Goal: Information Seeking & Learning: Find specific fact

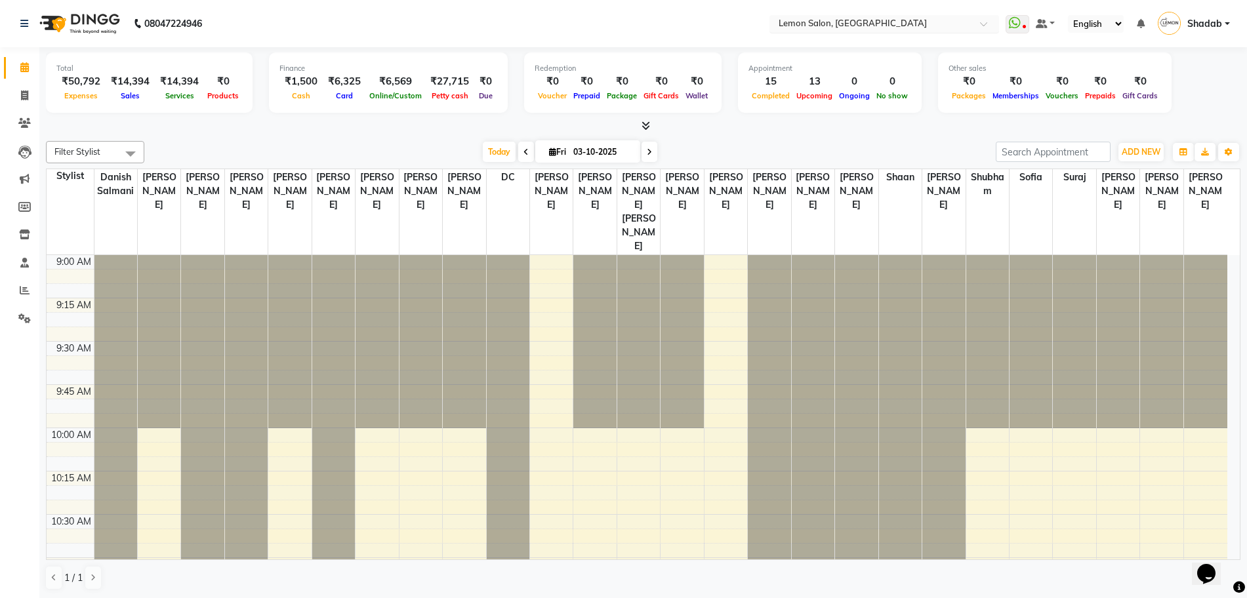
click at [871, 24] on input "text" at bounding box center [871, 24] width 190 height 13
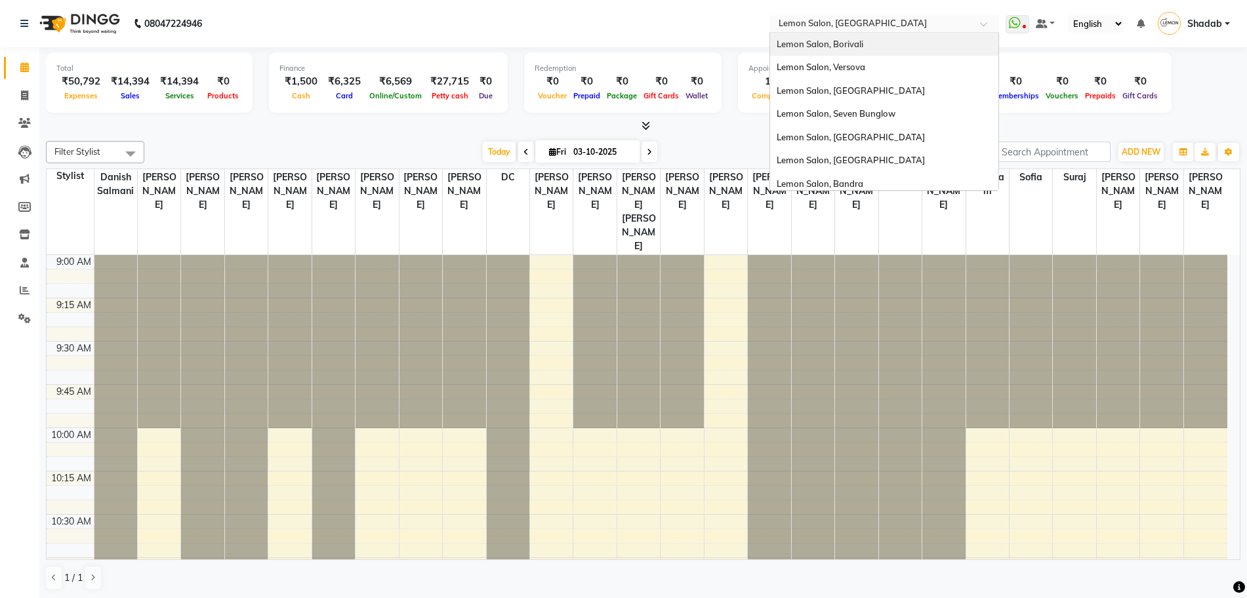
click at [24, 70] on icon at bounding box center [24, 67] width 9 height 10
click at [883, 24] on input "text" at bounding box center [871, 24] width 190 height 13
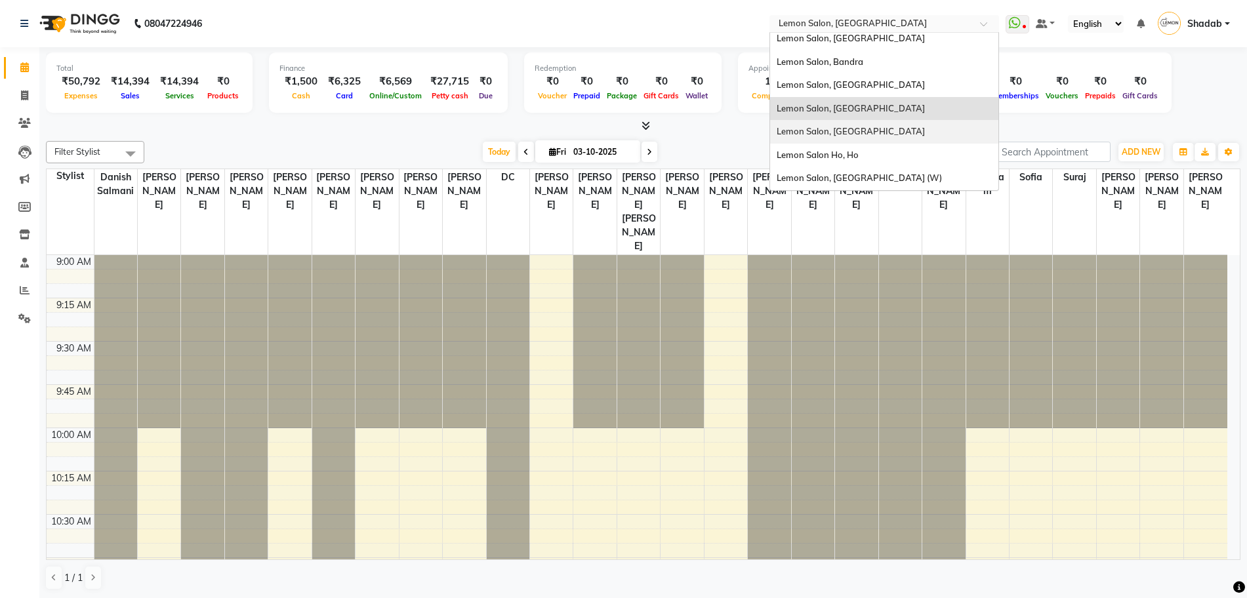
scroll to position [1, 0]
click at [866, 172] on span "Lemon Salon, [GEOGRAPHIC_DATA] (W)" at bounding box center [858, 177] width 165 height 10
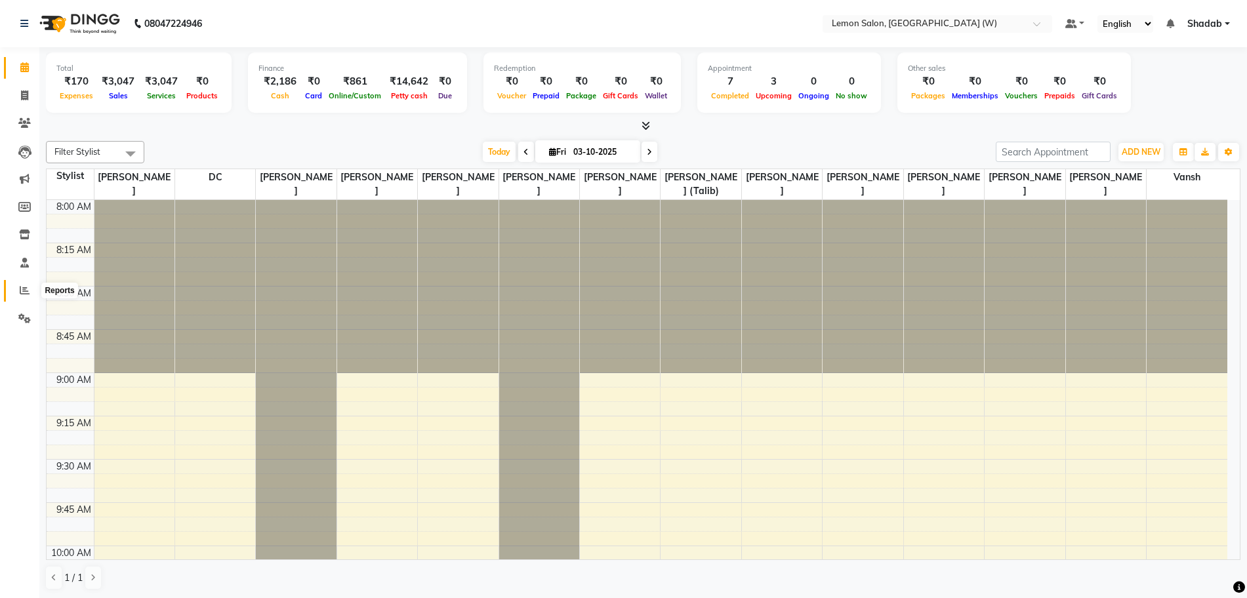
click at [17, 289] on span at bounding box center [24, 290] width 23 height 15
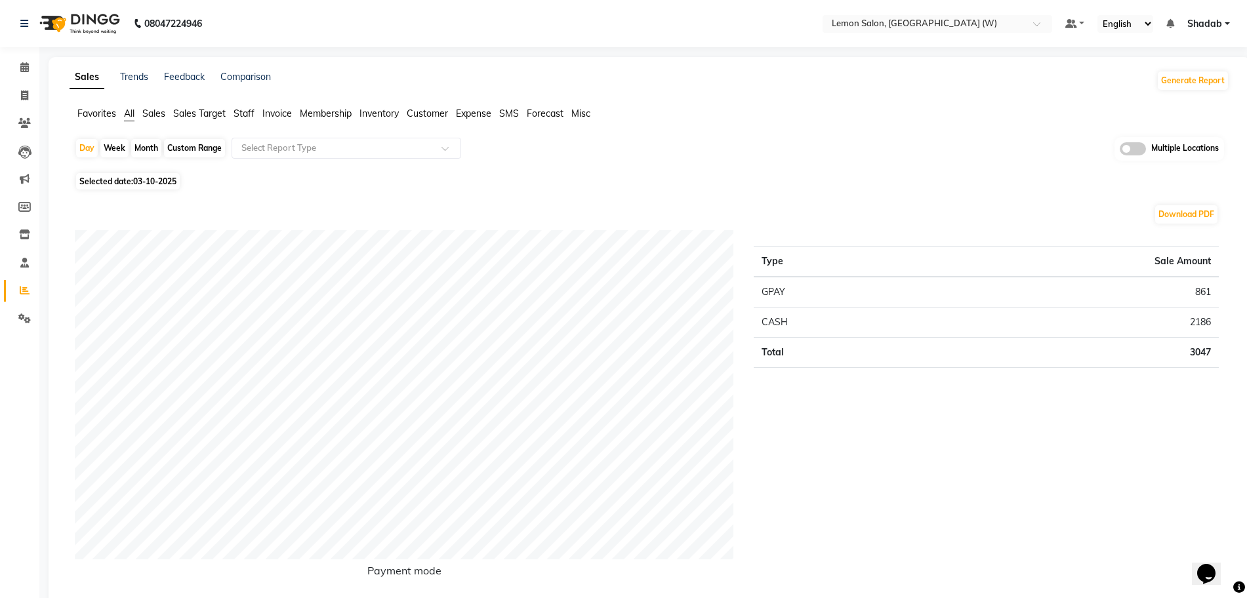
click at [142, 142] on div "Month" at bounding box center [146, 148] width 30 height 18
select select "10"
select select "2025"
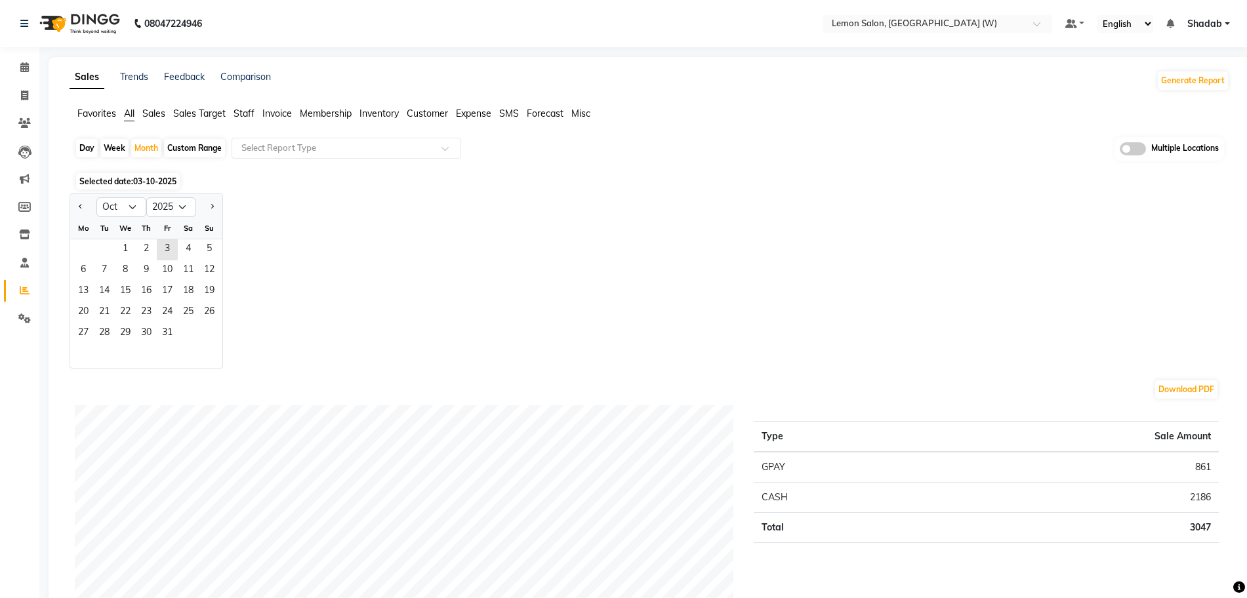
click at [73, 204] on div at bounding box center [83, 207] width 26 height 21
click at [77, 205] on button "Previous month" at bounding box center [80, 207] width 10 height 21
select select "9"
click at [94, 249] on span "2" at bounding box center [104, 249] width 21 height 21
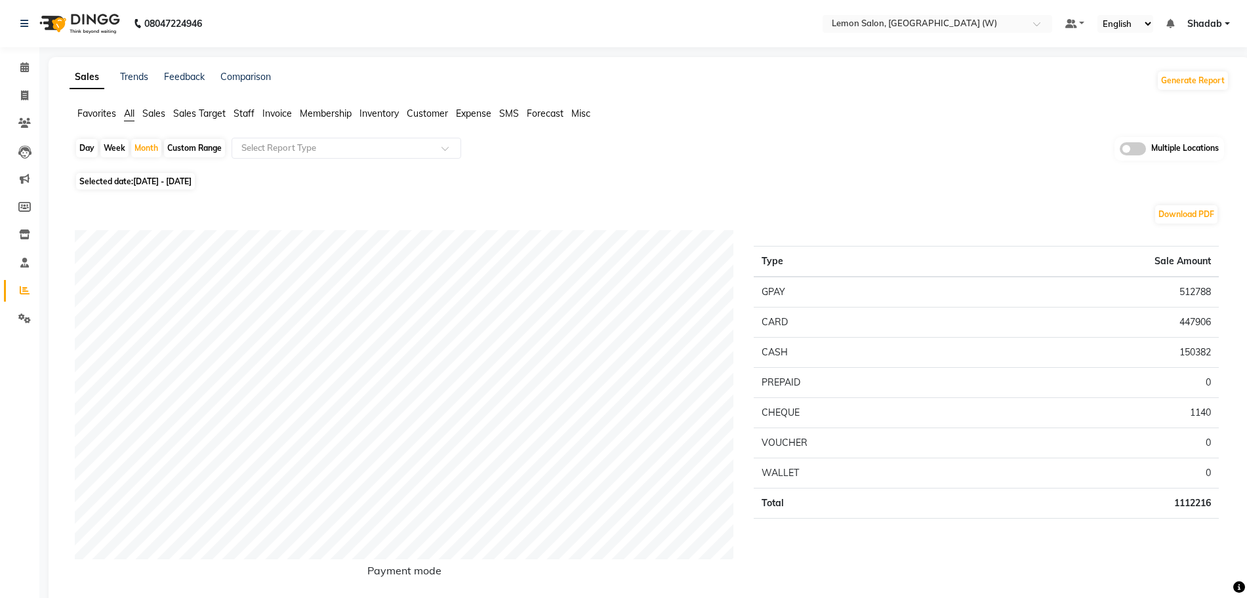
click at [1195, 292] on td "512788" at bounding box center [1093, 292] width 250 height 31
copy td "512788"
click at [1199, 317] on td "447906" at bounding box center [1093, 322] width 250 height 30
click at [1202, 317] on td "447906" at bounding box center [1093, 322] width 250 height 30
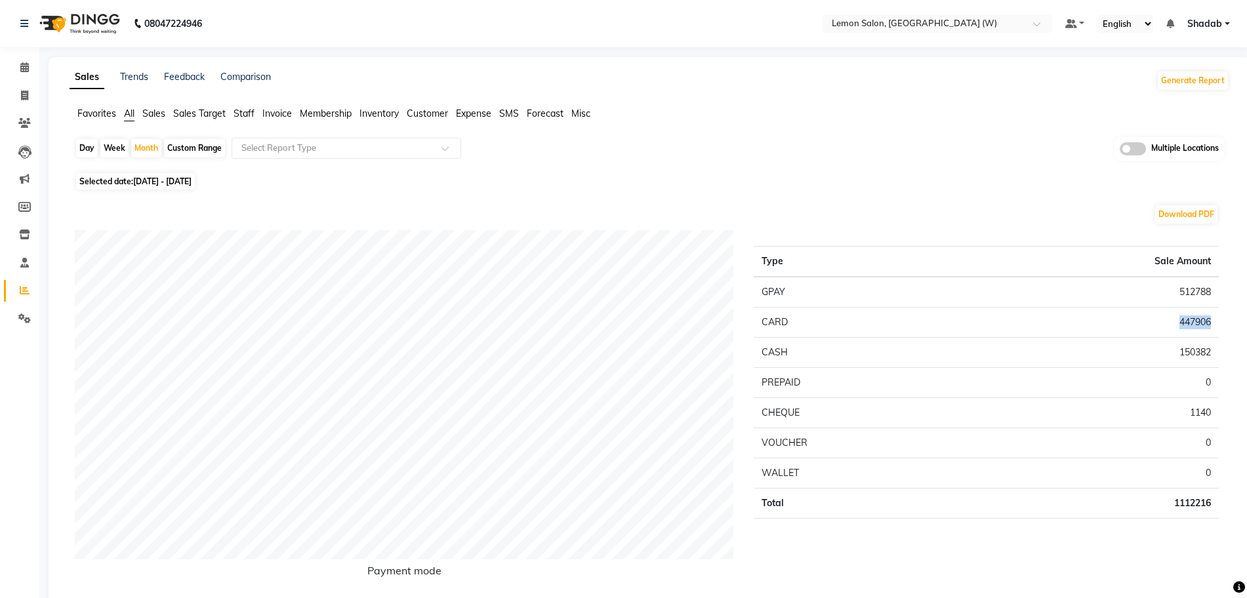
click at [1202, 317] on td "447906" at bounding box center [1093, 322] width 250 height 30
copy td "447906"
click at [1201, 354] on td "150382" at bounding box center [1093, 352] width 250 height 30
copy td "150382"
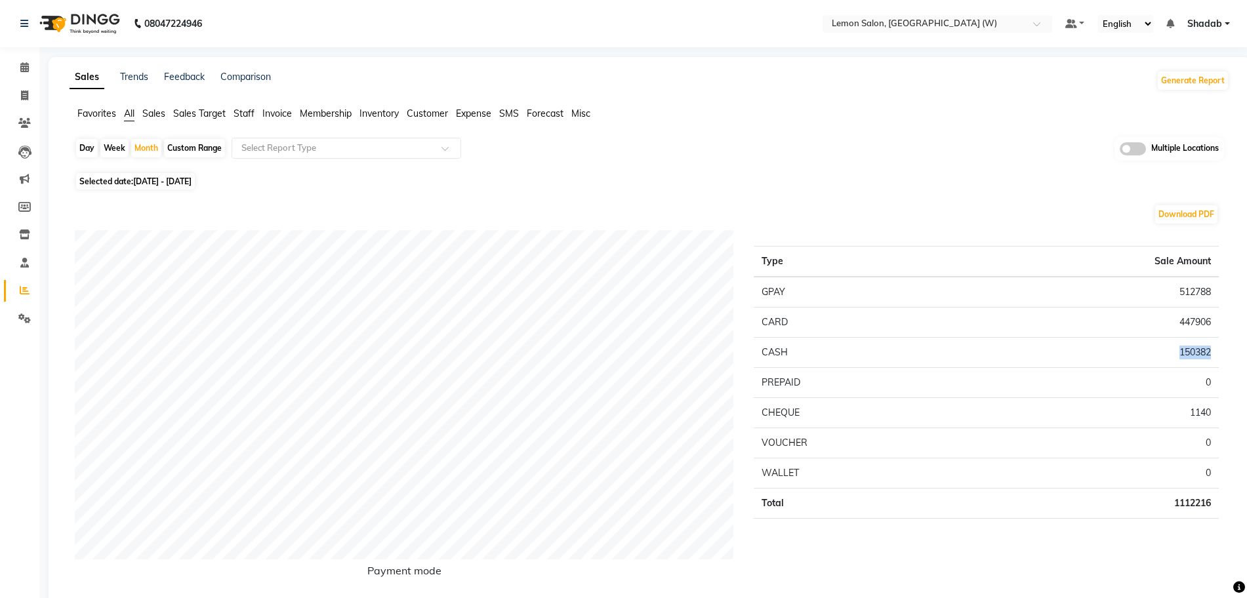
copy td "150382"
click at [895, 28] on input "text" at bounding box center [924, 24] width 190 height 13
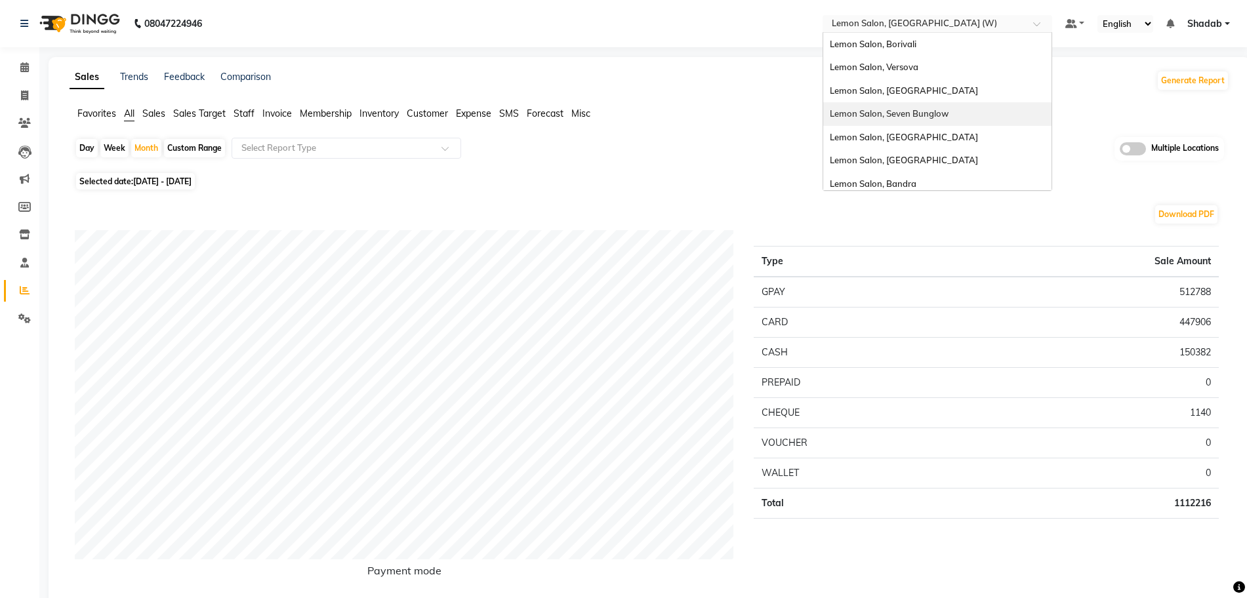
click at [915, 115] on span "Lemon Salon, Seven Bunglow" at bounding box center [888, 113] width 119 height 10
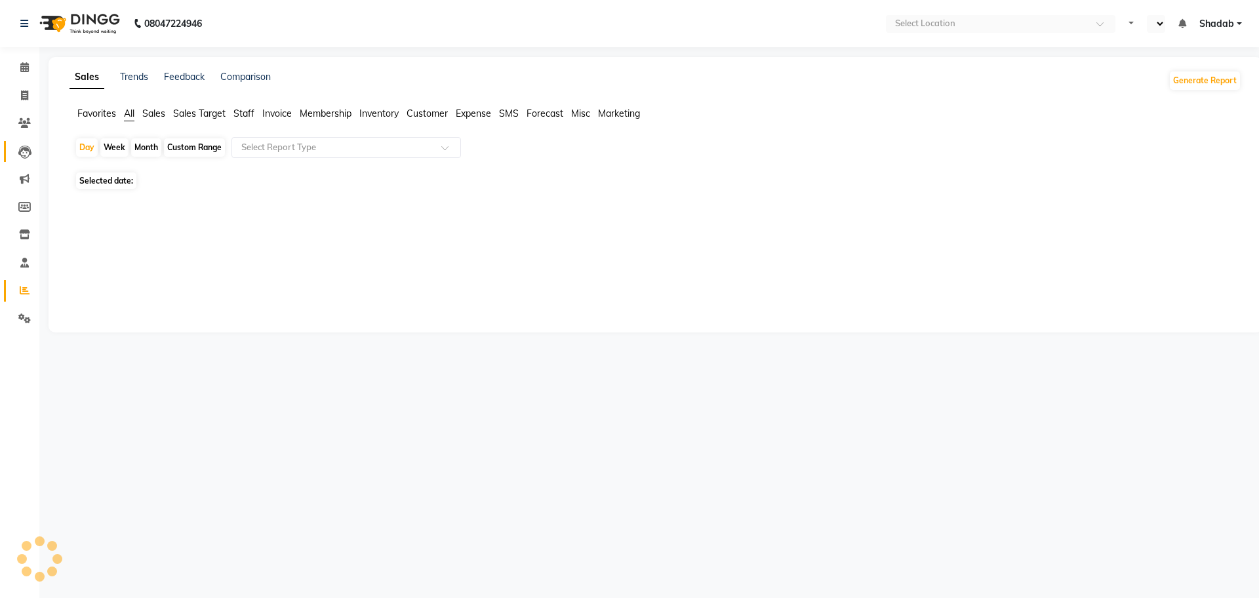
select select "en"
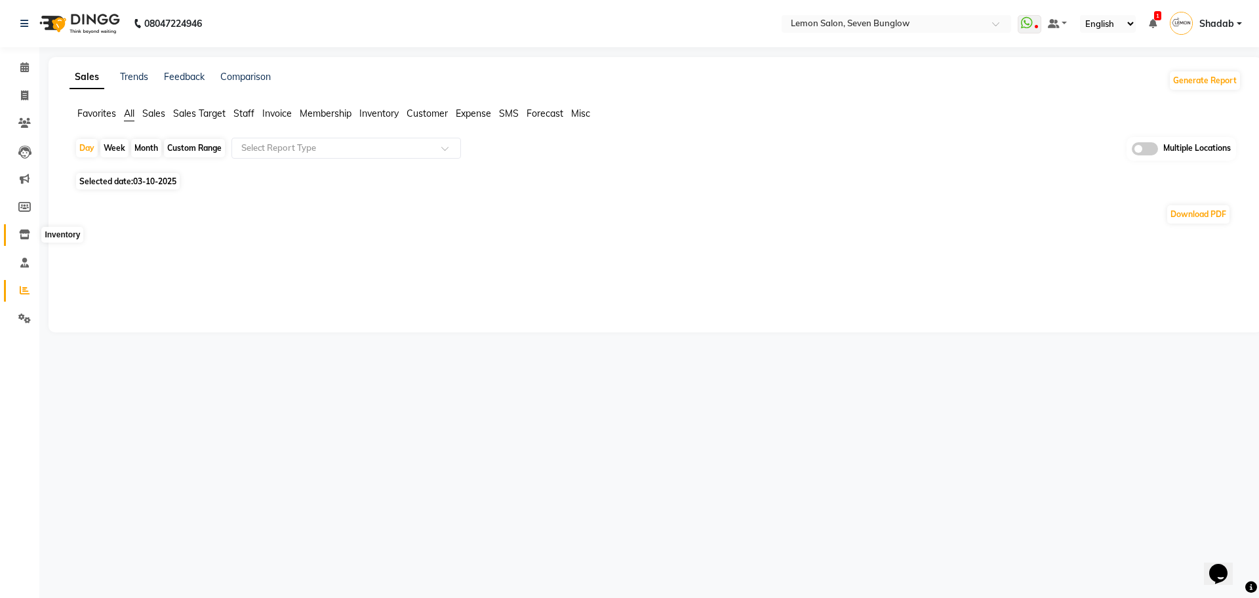
click at [26, 228] on span at bounding box center [24, 235] width 23 height 15
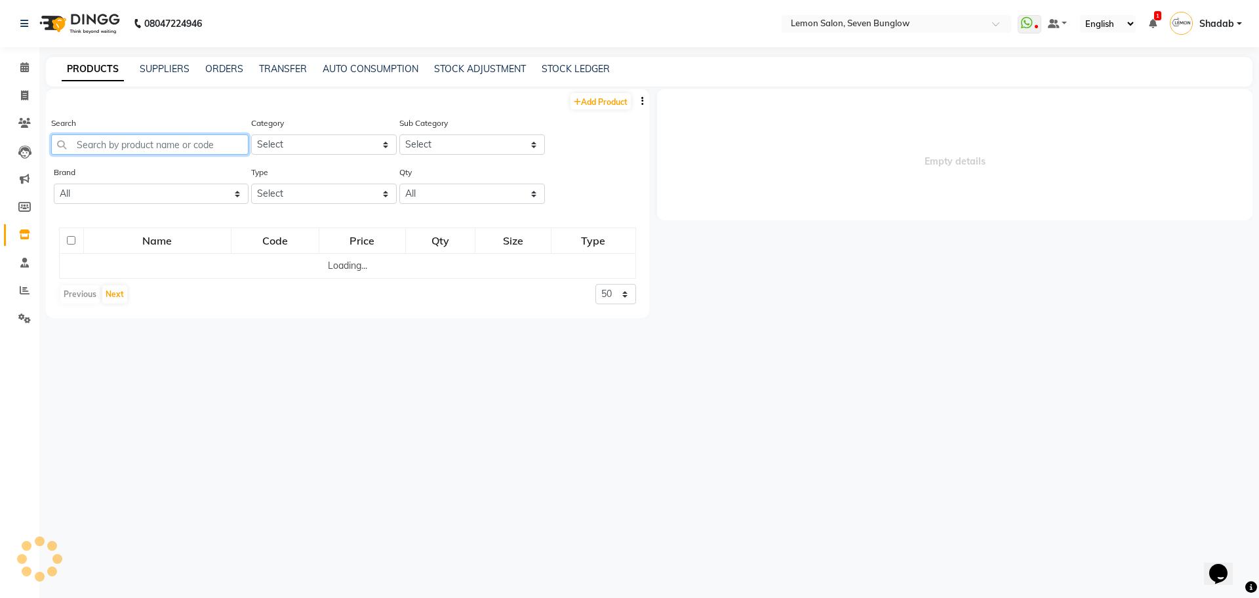
click at [140, 142] on input "text" at bounding box center [149, 144] width 197 height 20
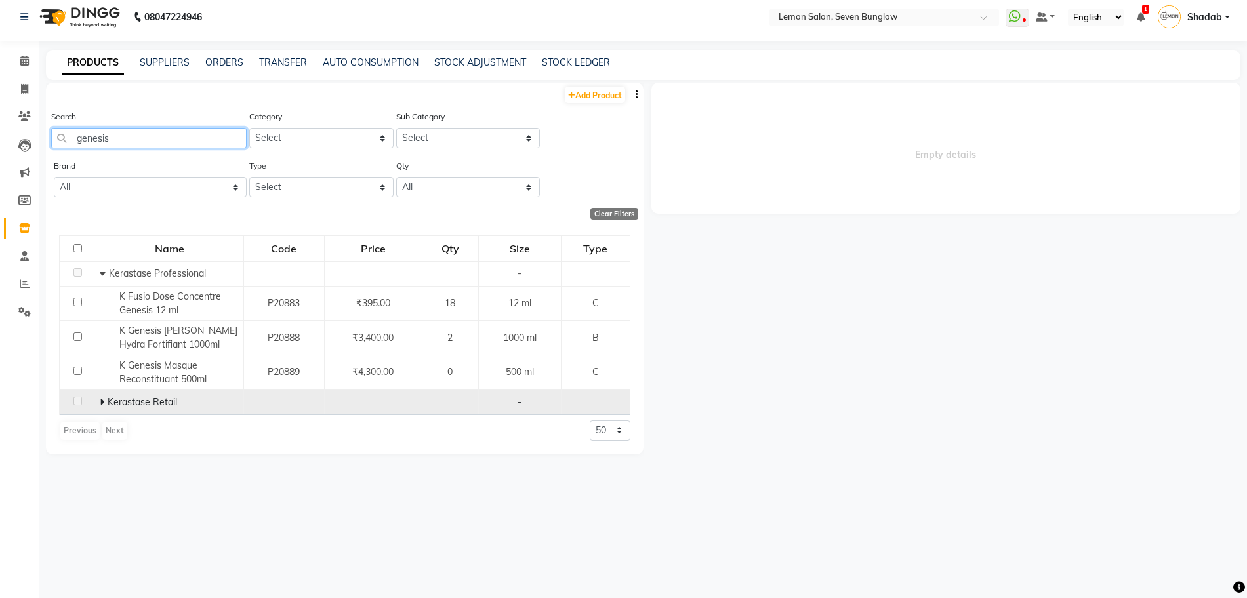
scroll to position [9, 0]
type input "genesis"
click at [104, 405] on span at bounding box center [104, 400] width 8 height 12
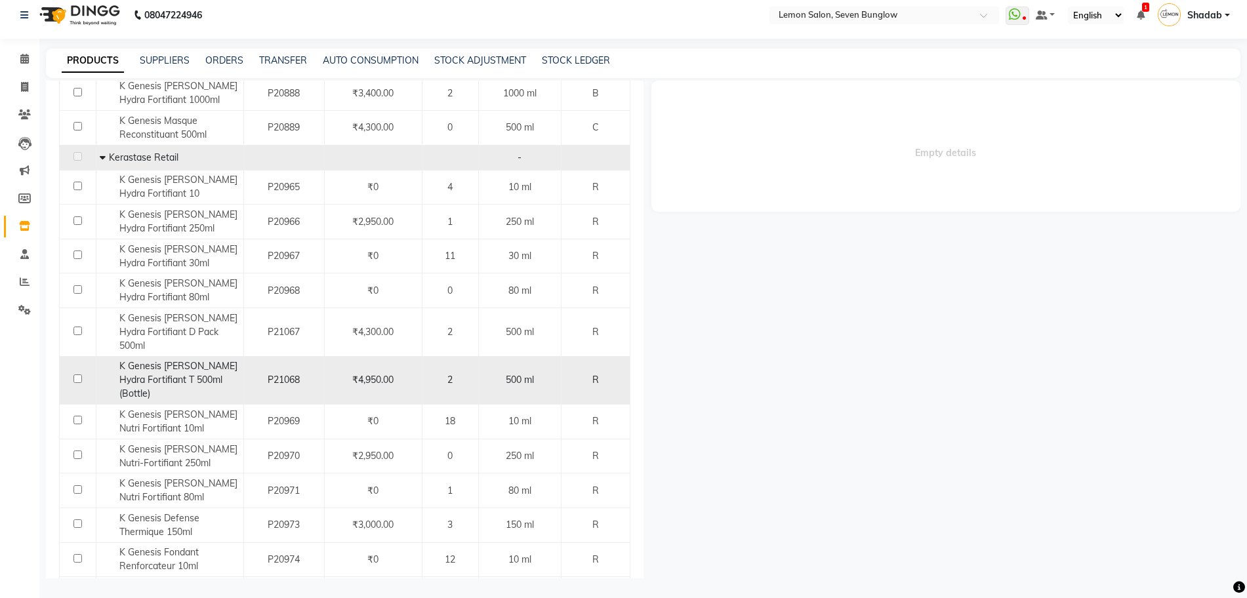
scroll to position [246, 0]
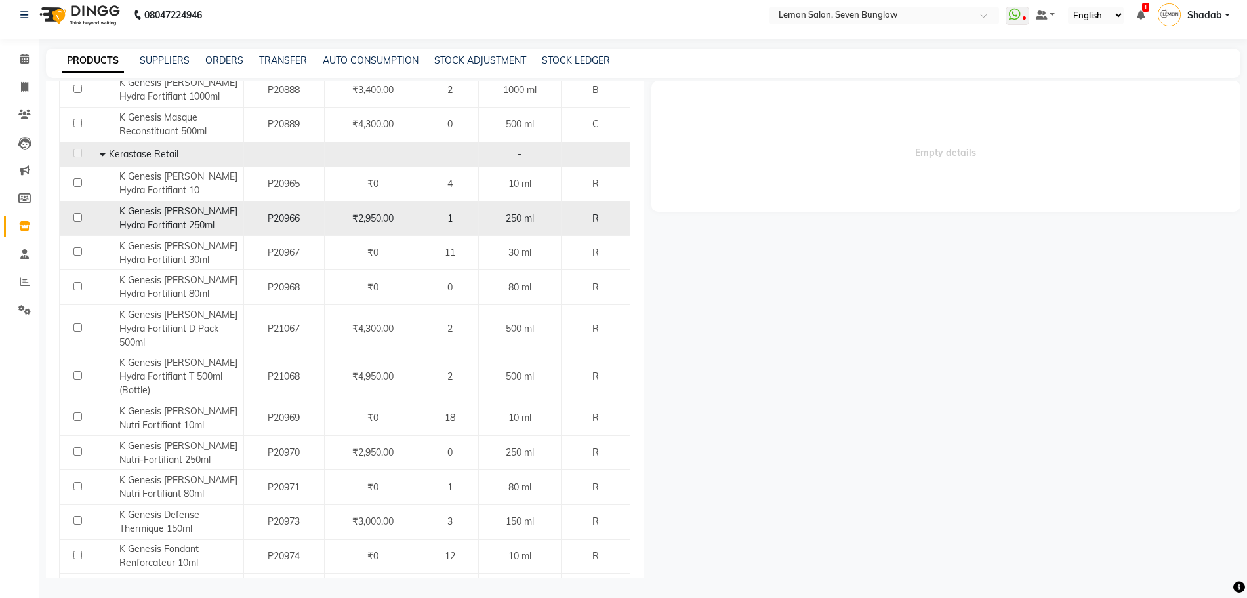
click at [193, 220] on div "K Genesis Bain Hydra Fortifiant 250ml" at bounding box center [170, 219] width 140 height 28
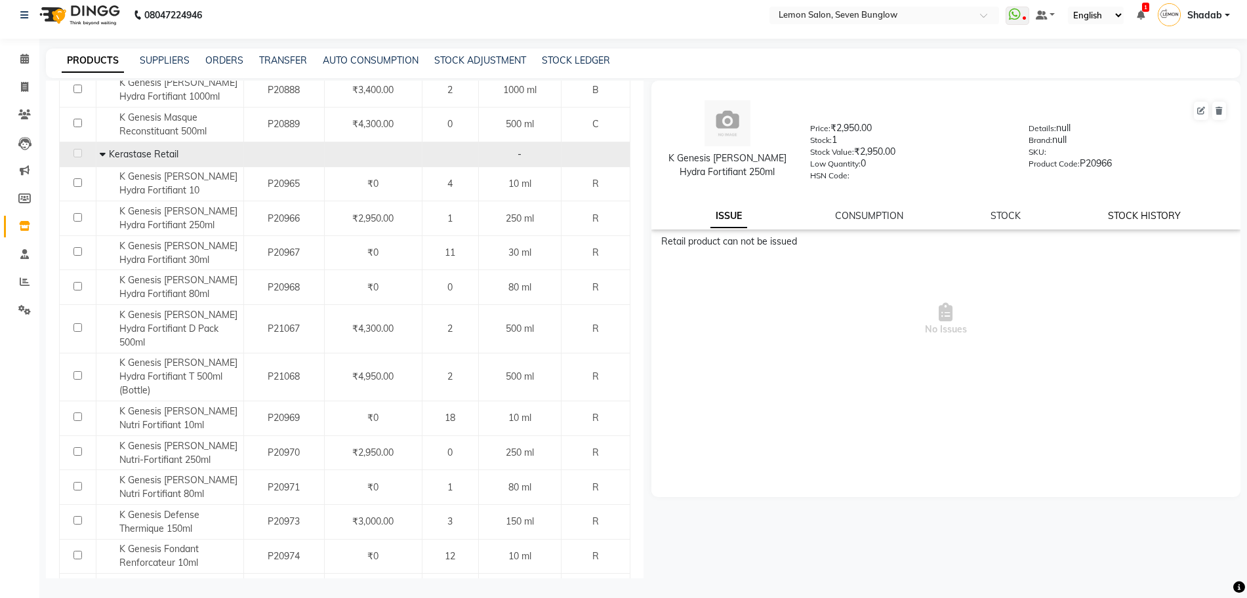
click at [1130, 218] on link "STOCK HISTORY" at bounding box center [1144, 216] width 73 height 12
select select "all"
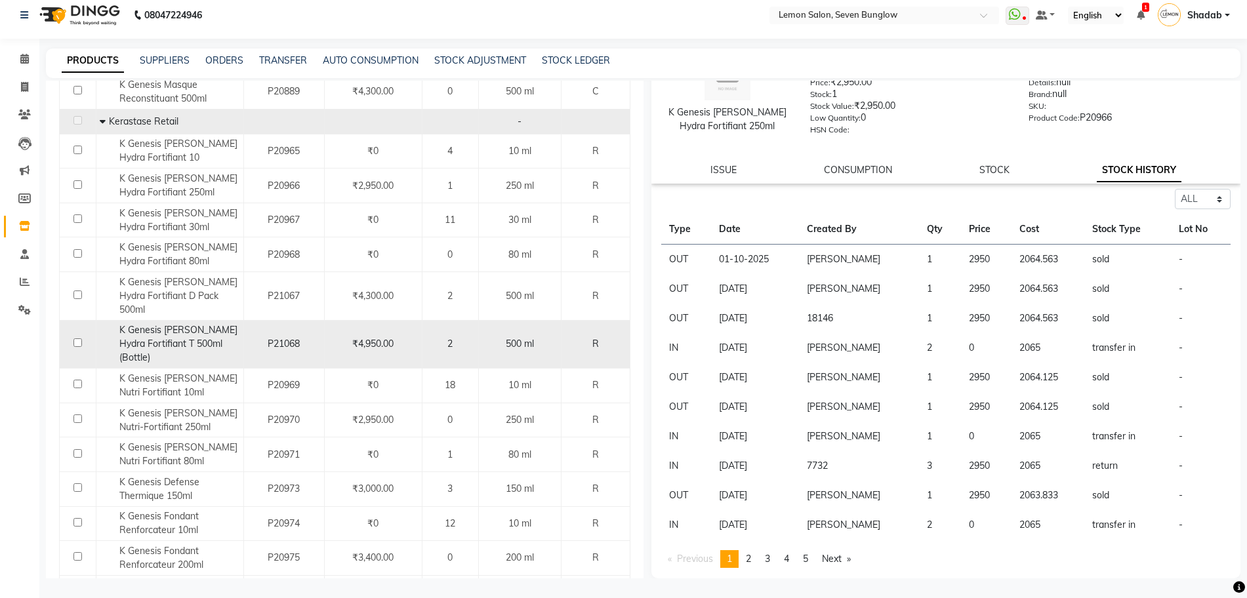
scroll to position [328, 0]
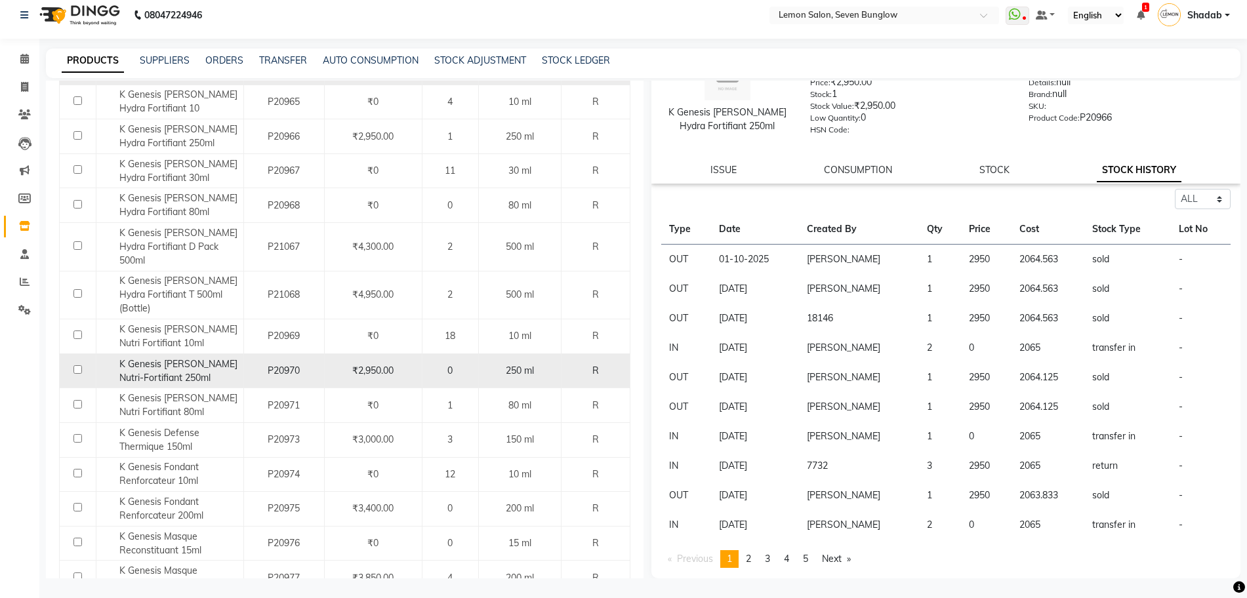
click at [192, 358] on span "K Genesis Bain Nutri-Fortifiant 250ml" at bounding box center [178, 371] width 118 height 26
select select "all"
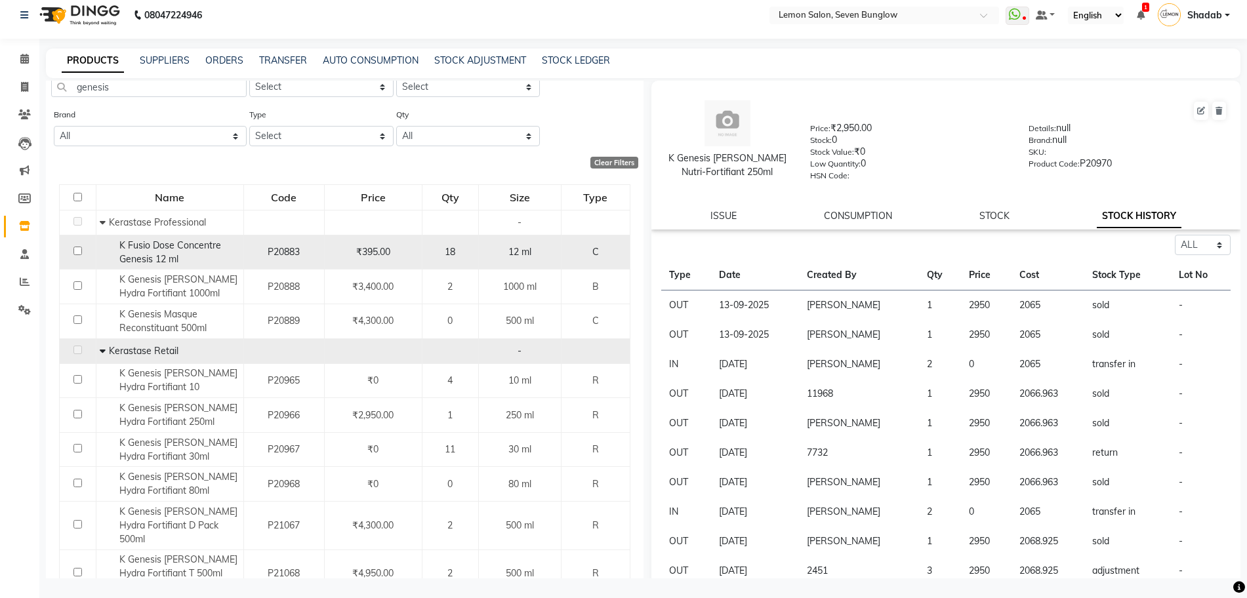
scroll to position [0, 0]
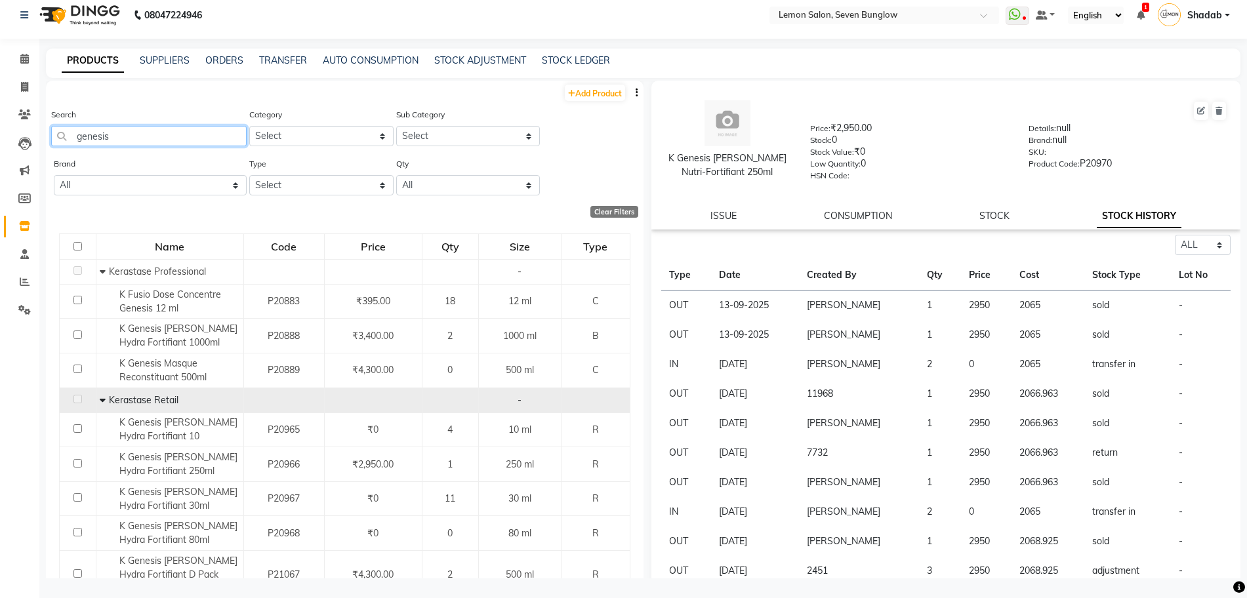
click at [133, 144] on input "genesis" at bounding box center [148, 136] width 195 height 20
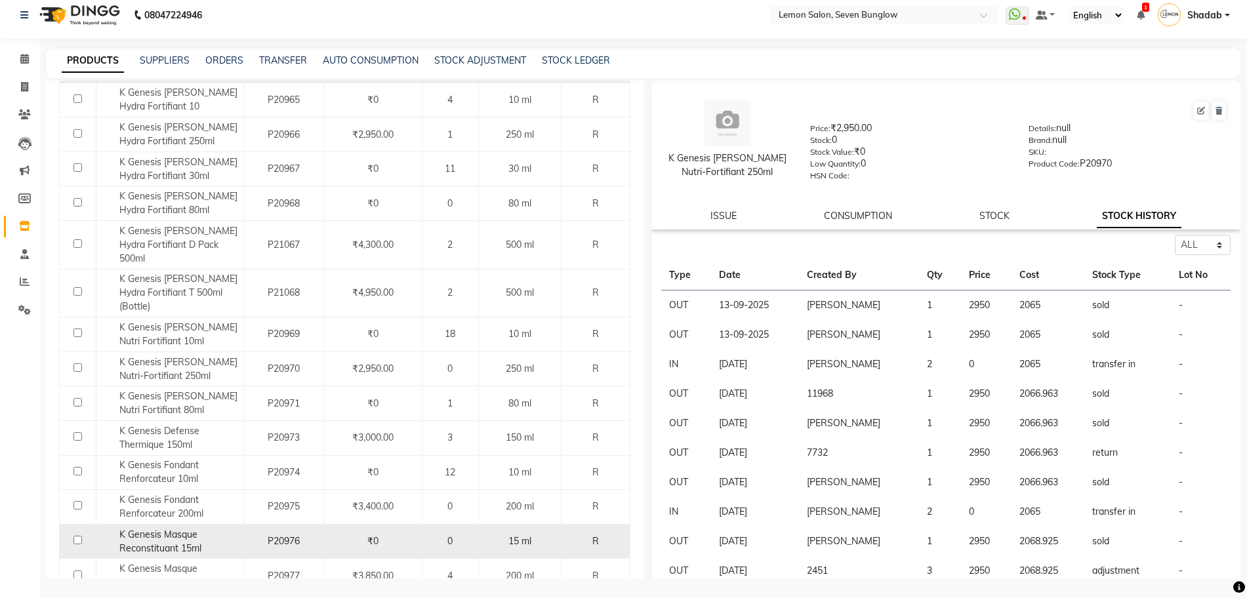
scroll to position [460, 0]
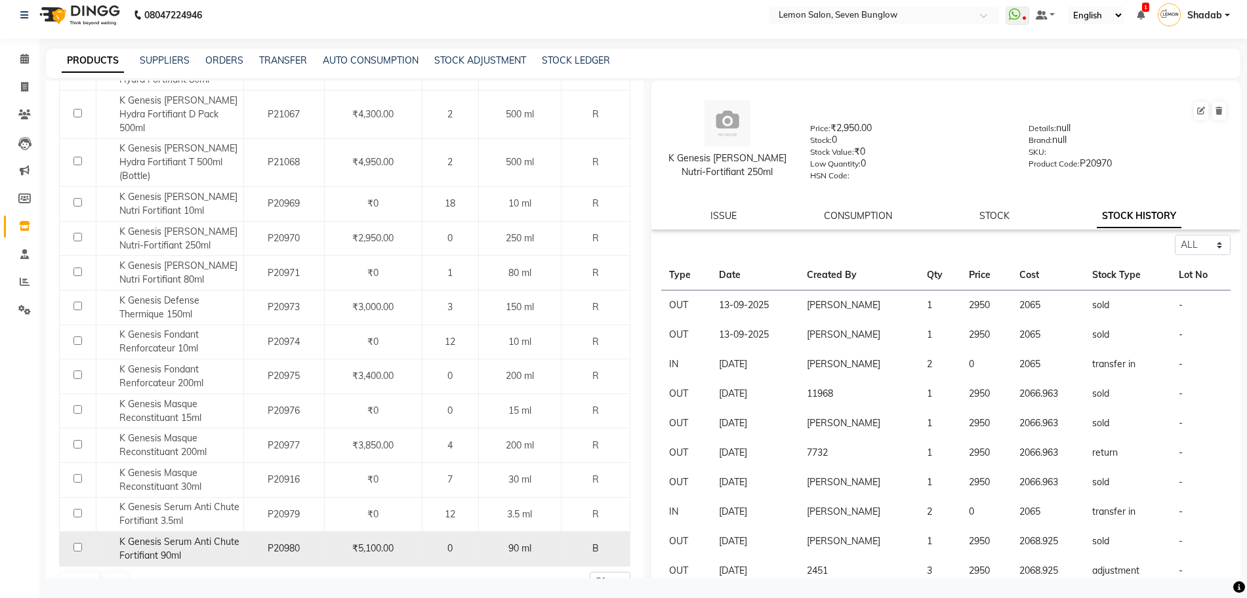
click at [159, 536] on span "K Genesis Serum Anti Chute Fortifiant 90ml" at bounding box center [179, 549] width 120 height 26
select select "all"
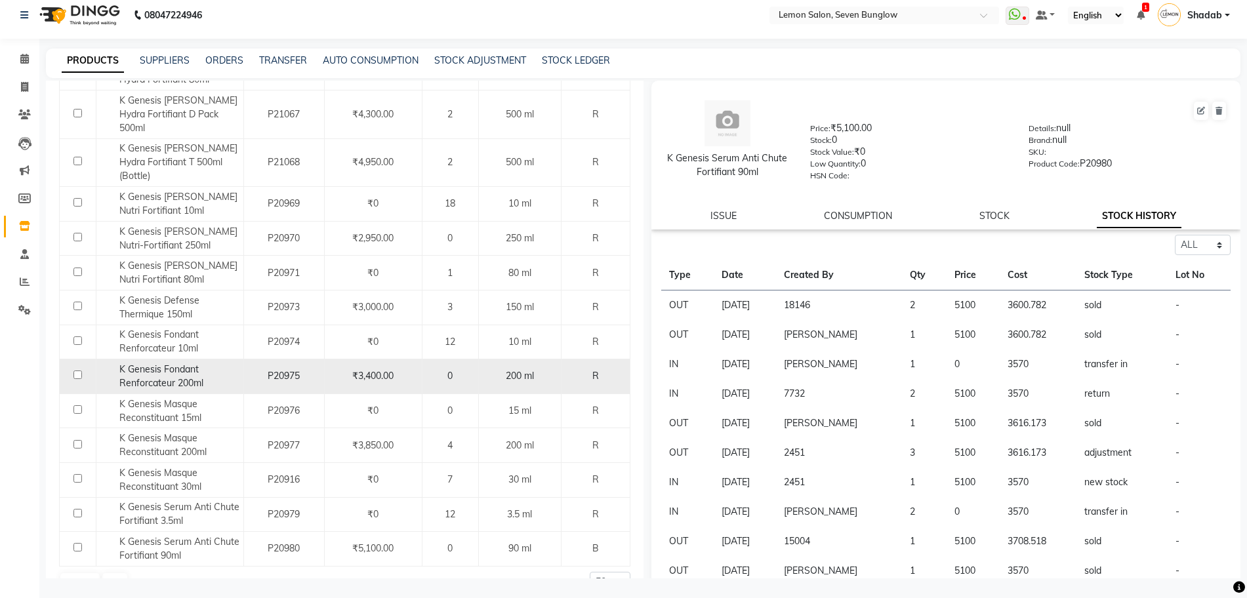
click at [172, 363] on span "K Genesis Fondant Renforcateur 200ml" at bounding box center [161, 376] width 84 height 26
select select "all"
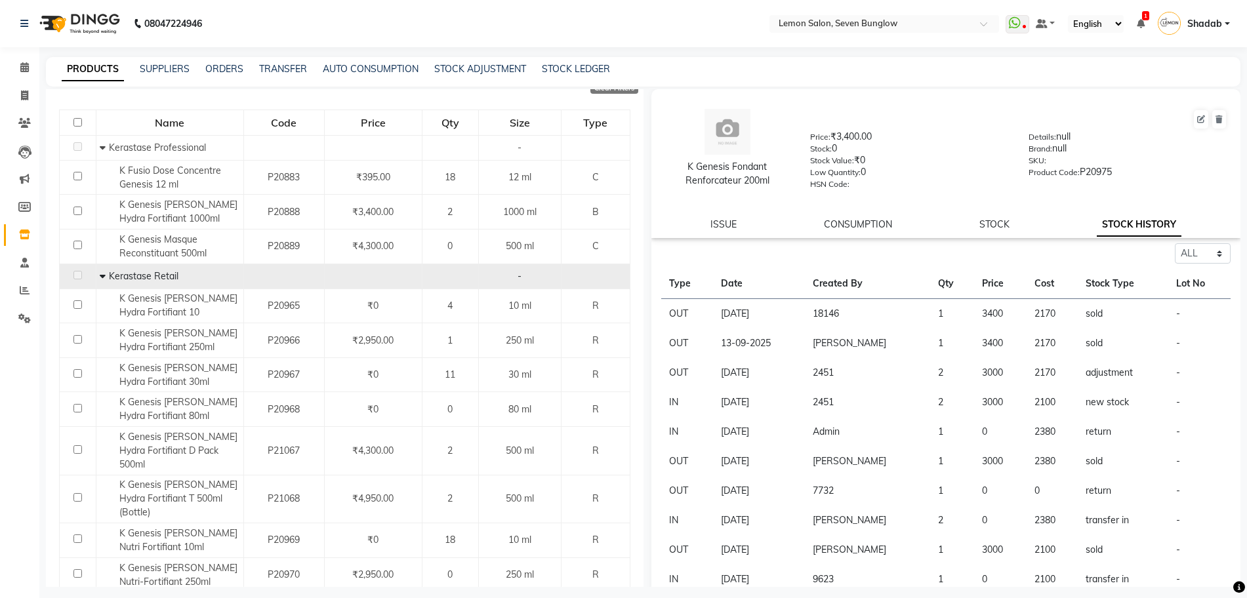
scroll to position [0, 0]
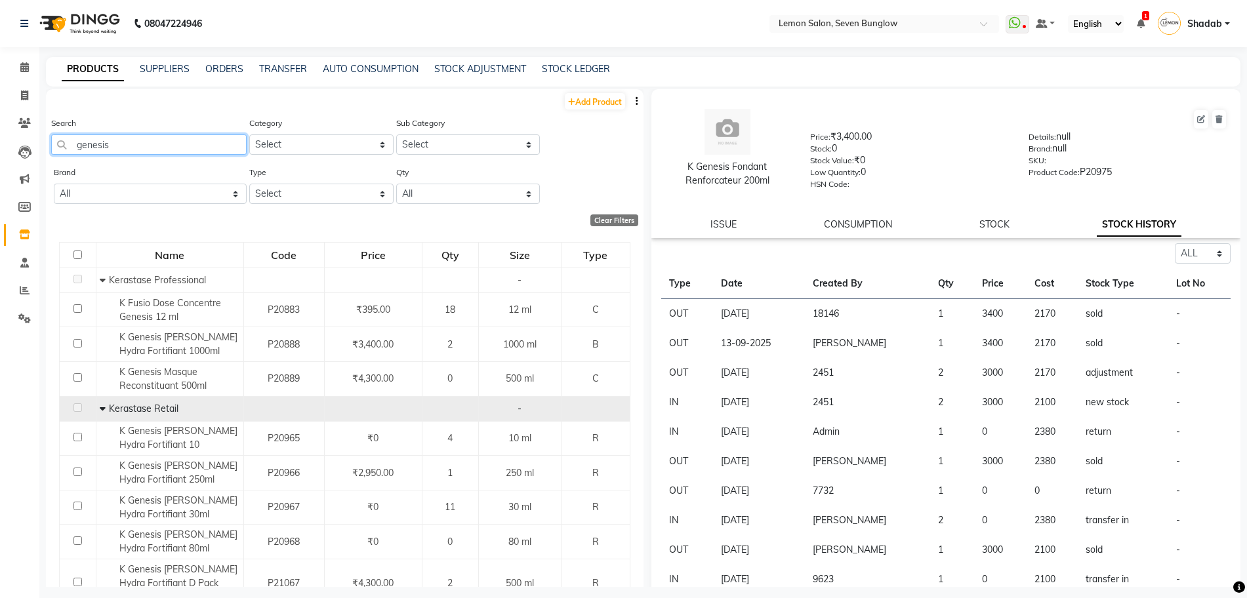
click at [165, 146] on input "genesis" at bounding box center [148, 144] width 195 height 20
click at [164, 146] on input "genesis" at bounding box center [148, 144] width 195 height 20
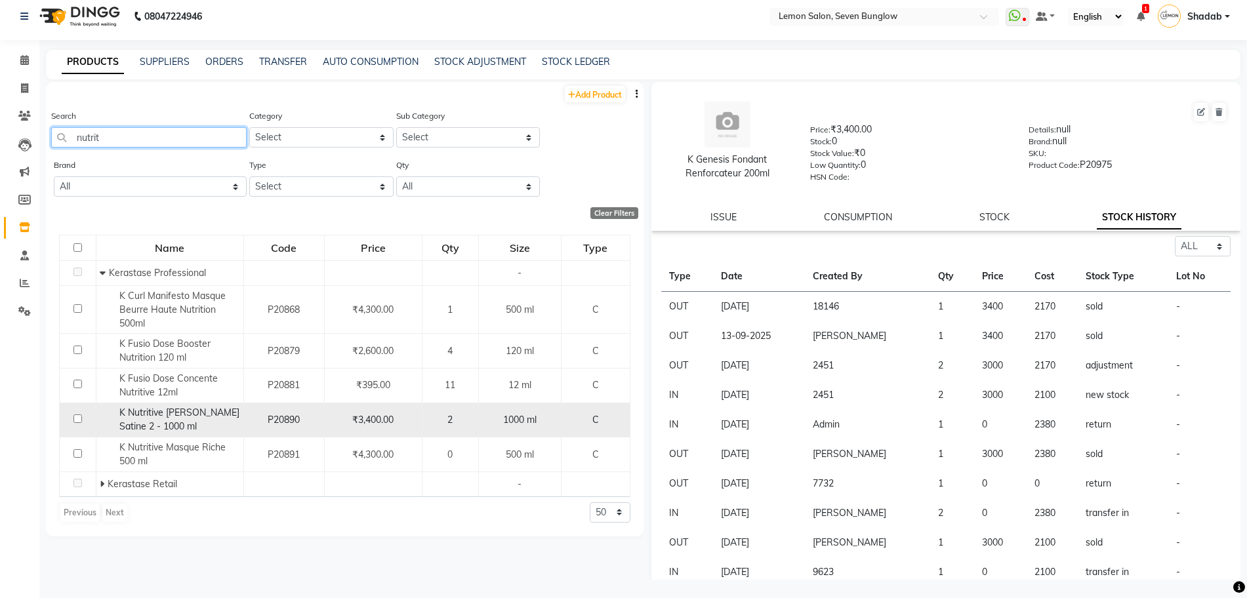
scroll to position [9, 0]
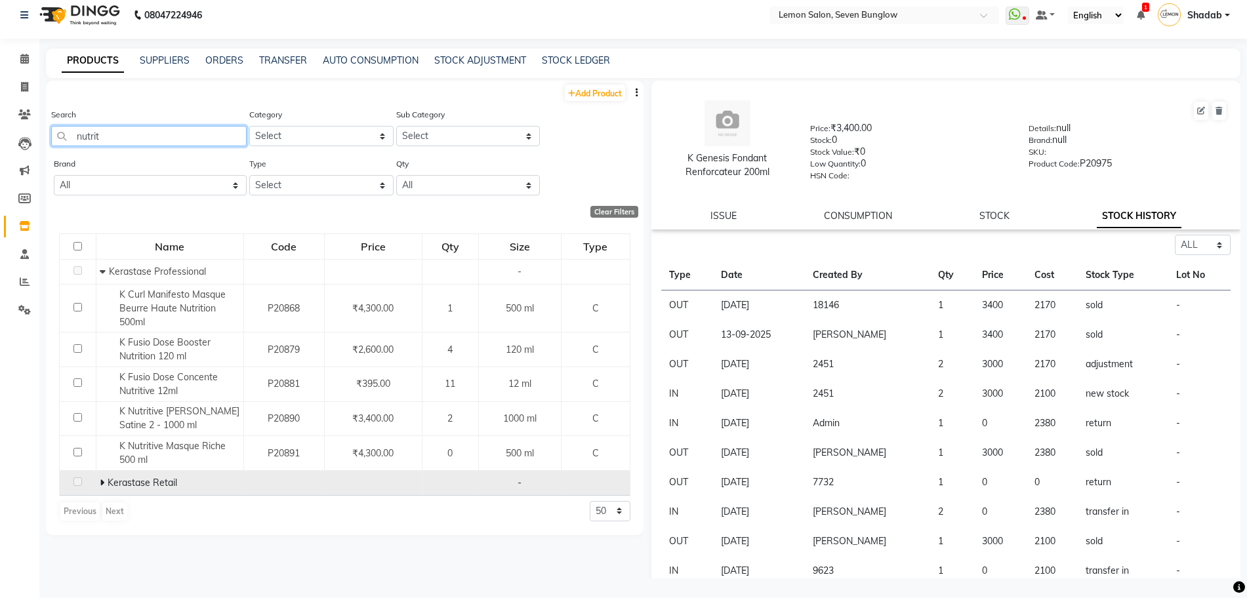
type input "nutrit"
click at [104, 479] on span at bounding box center [104, 483] width 8 height 12
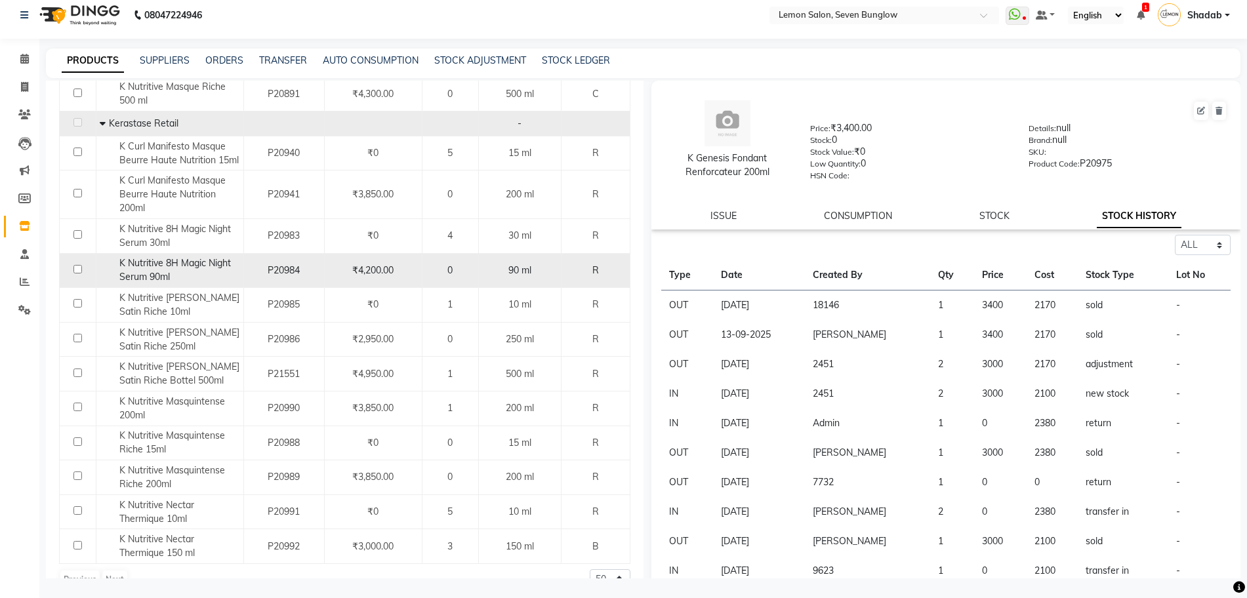
scroll to position [384, 0]
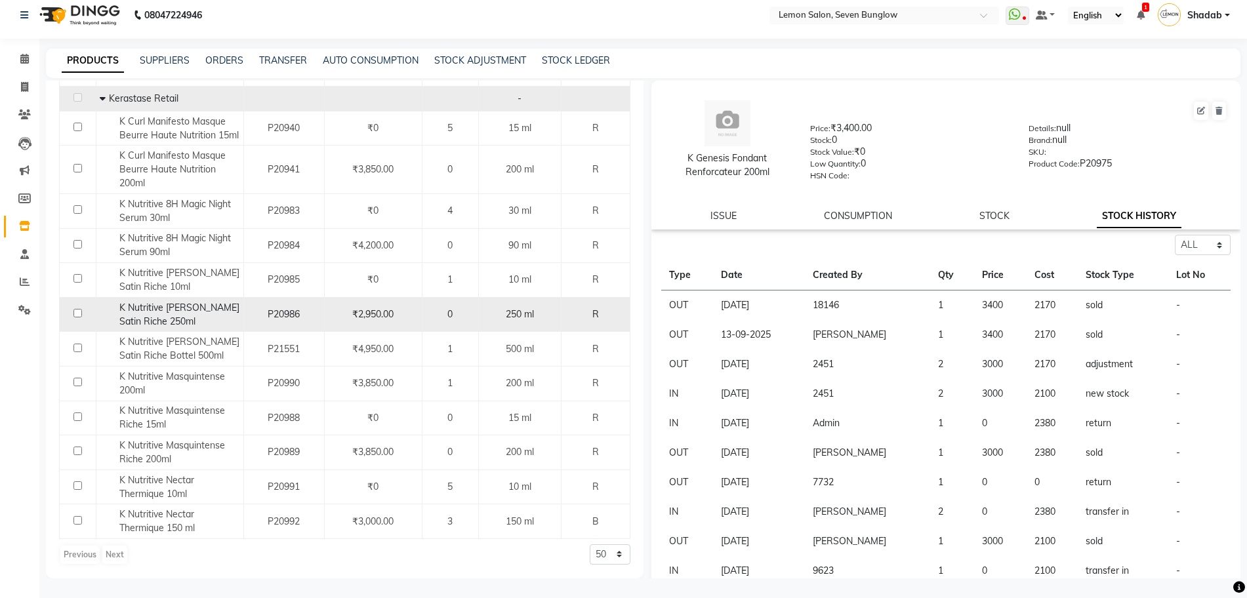
click at [210, 304] on span "K Nutritive Bain Satin Riche 250ml" at bounding box center [179, 315] width 120 height 26
select select "all"
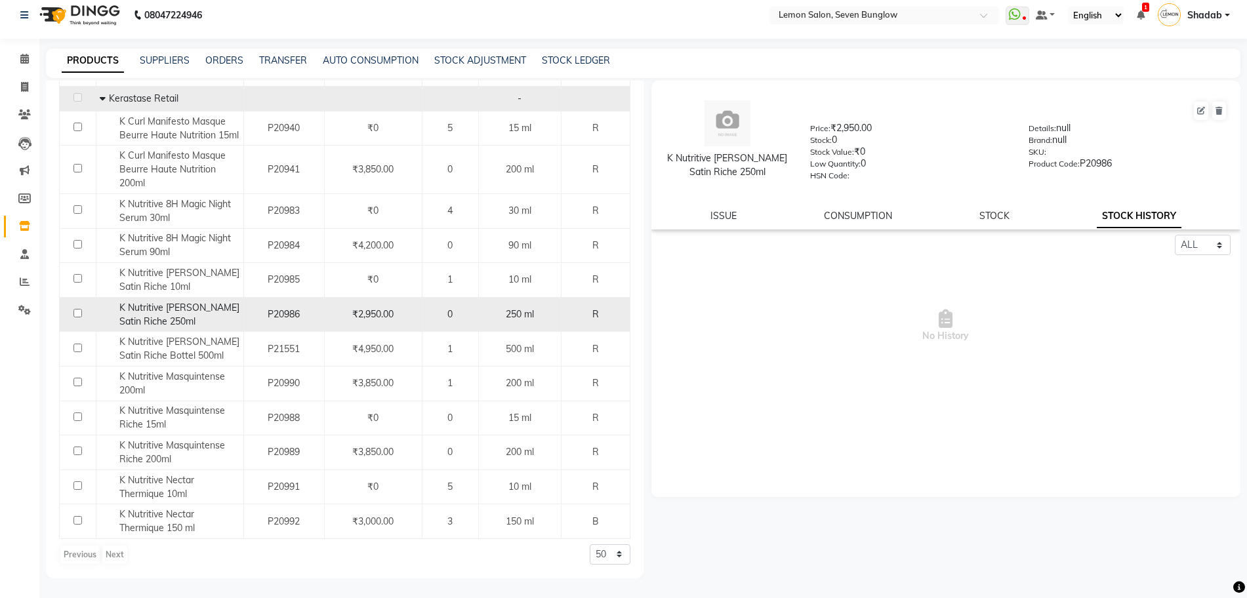
click at [207, 314] on div "K Nutritive Bain Satin Riche 250ml" at bounding box center [170, 315] width 140 height 28
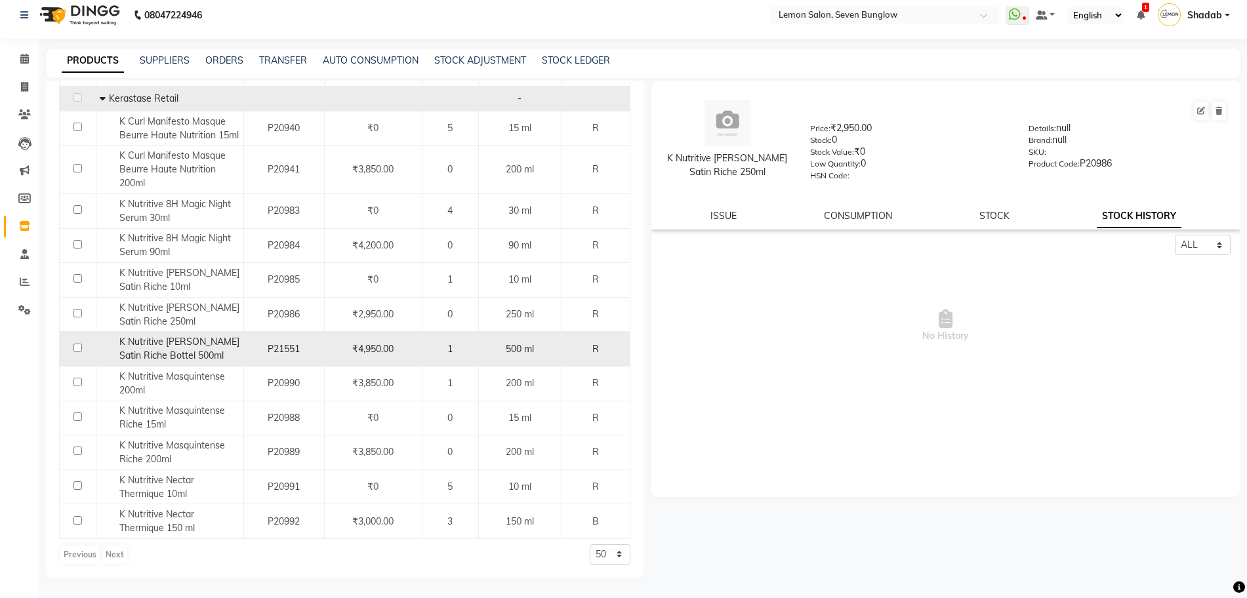
click at [201, 346] on span "K Nutritive Bain Satin Riche Bottel 500ml" at bounding box center [179, 349] width 120 height 26
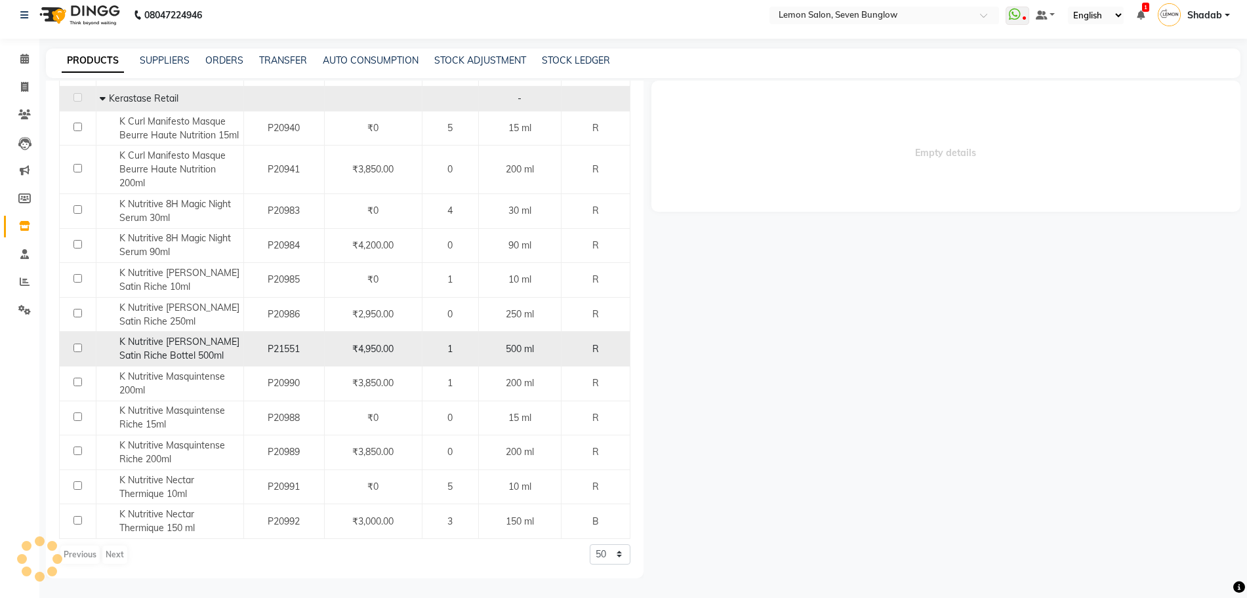
select select "all"
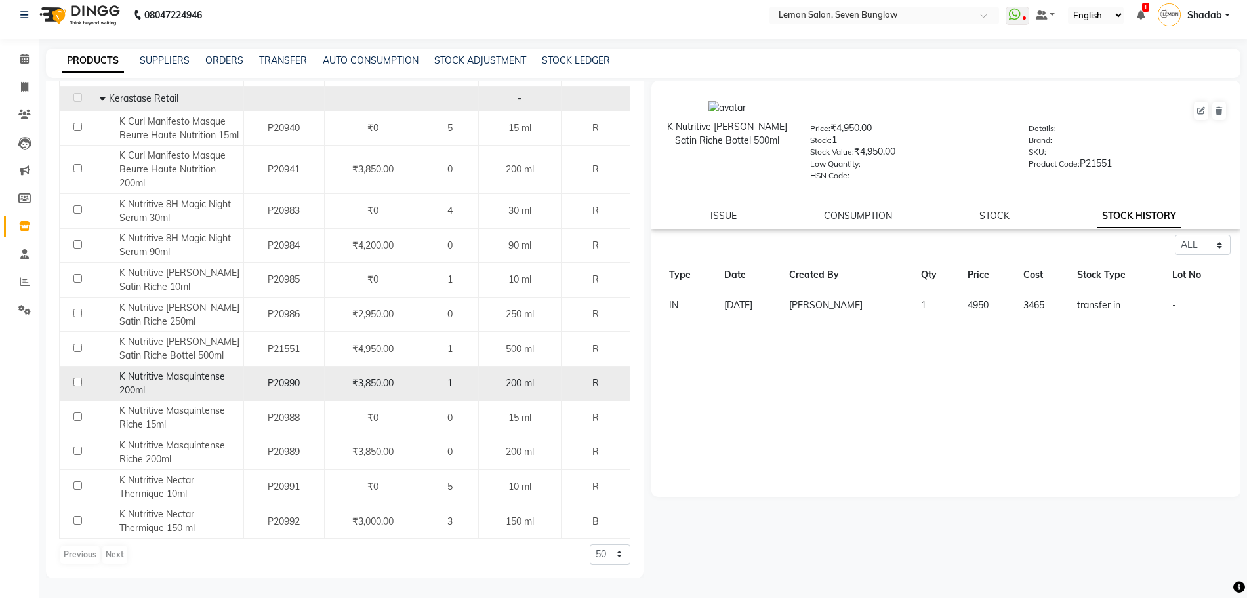
click at [193, 384] on div "K Nutritive Masquintense 200ml" at bounding box center [170, 384] width 140 height 28
select select "all"
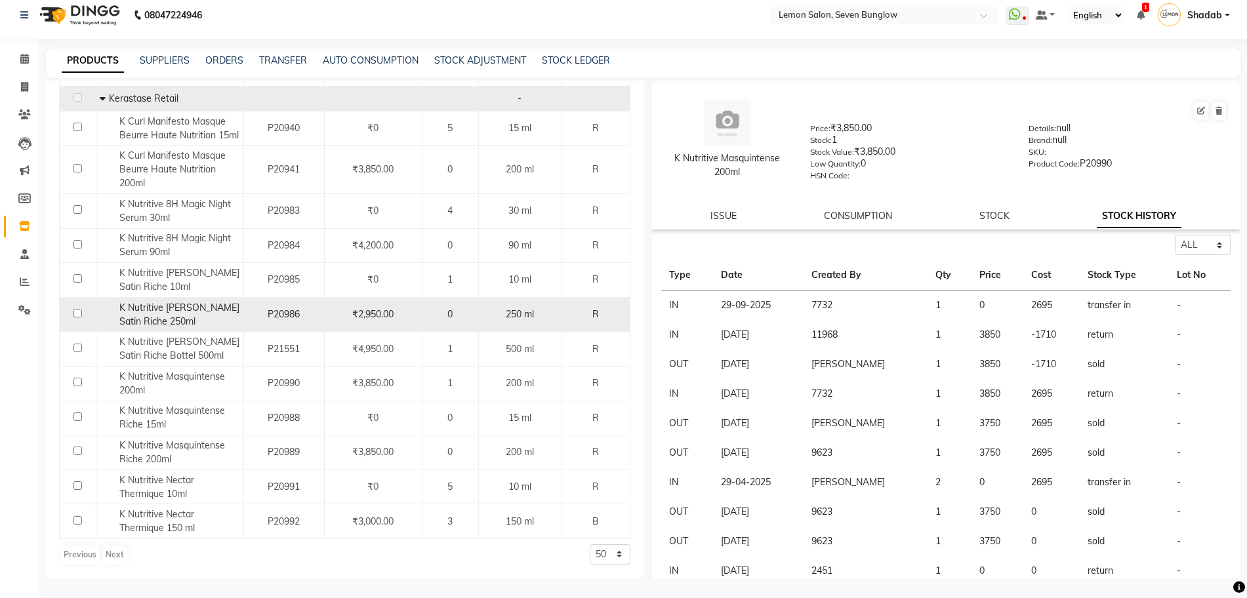
click at [198, 322] on div "K Nutritive Bain Satin Riche 250ml" at bounding box center [170, 315] width 140 height 28
select select "all"
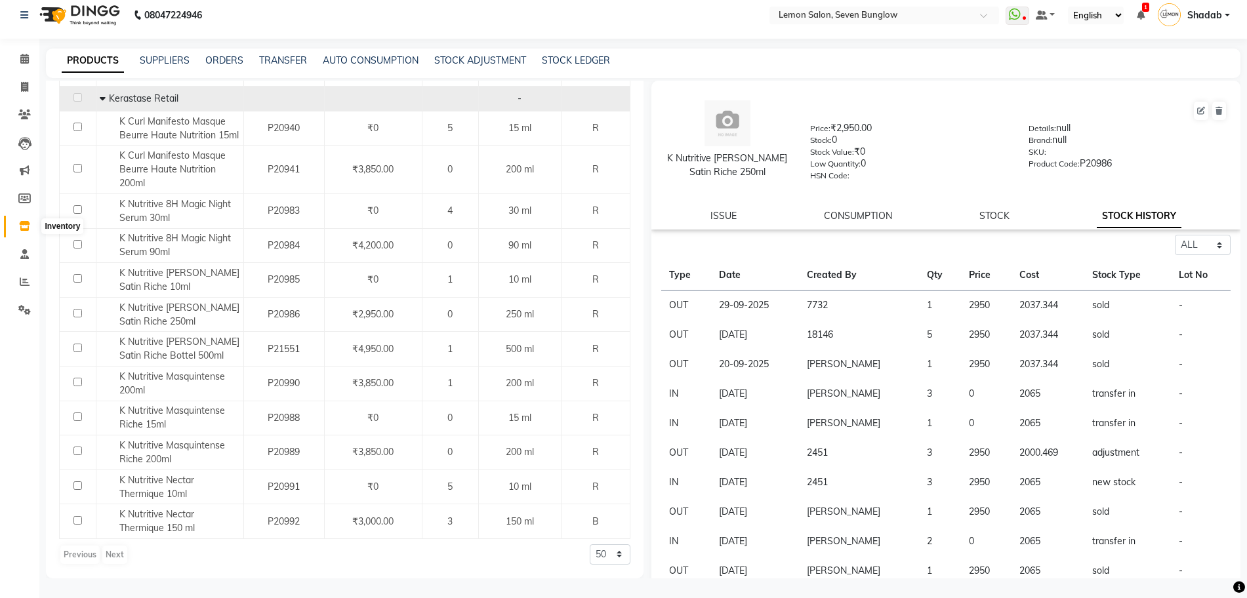
click at [17, 222] on span at bounding box center [24, 226] width 23 height 15
click at [224, 62] on link "ORDERS" at bounding box center [224, 60] width 38 height 12
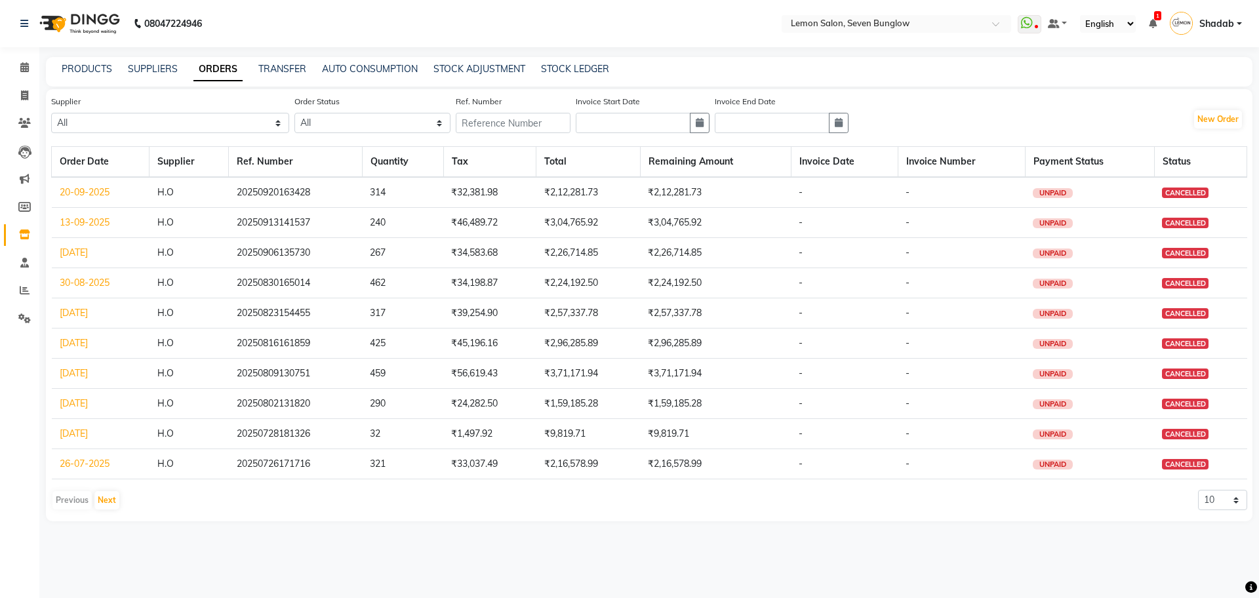
click at [68, 189] on link "20-09-2025" at bounding box center [85, 192] width 50 height 12
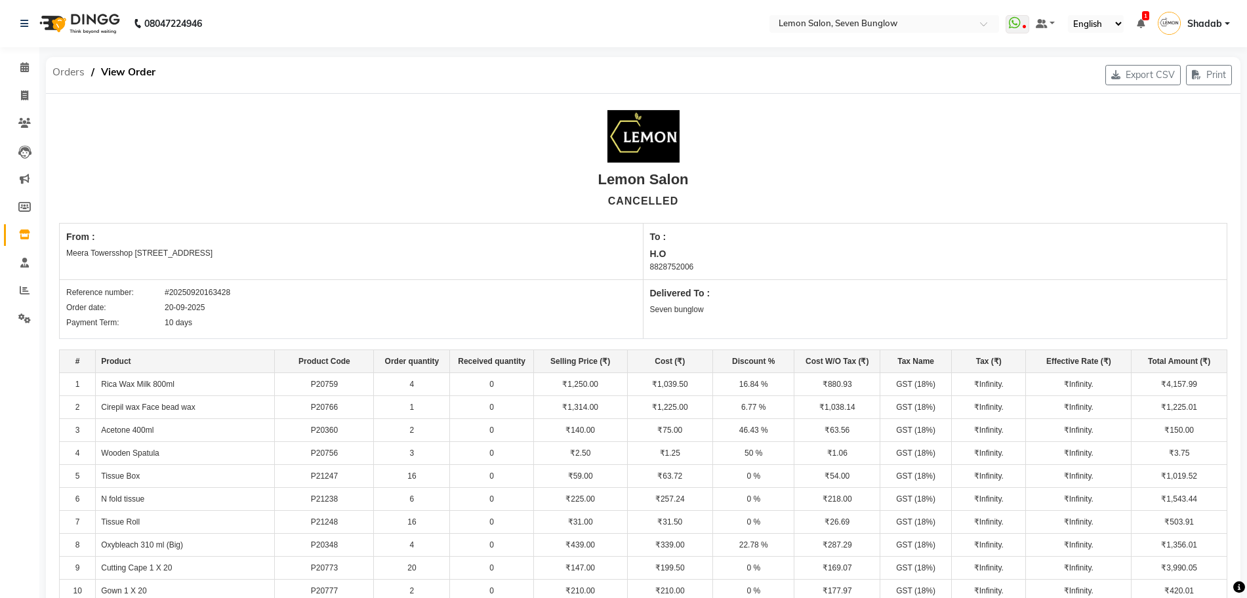
click at [74, 71] on span "Orders" at bounding box center [68, 72] width 45 height 24
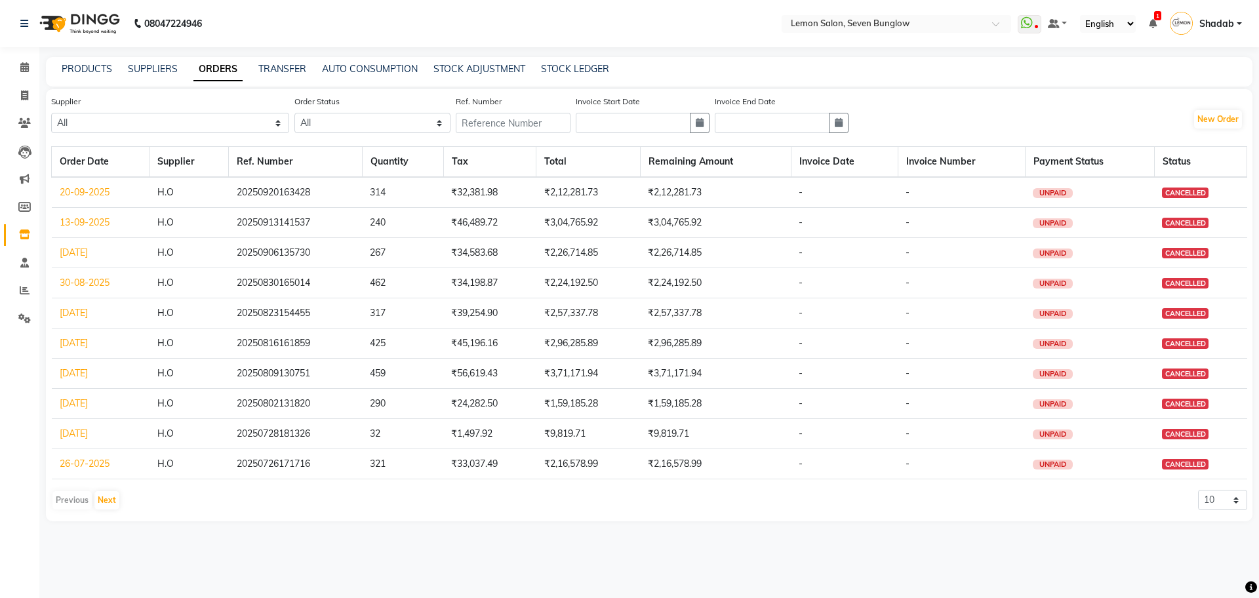
click at [92, 224] on link "13-09-2025" at bounding box center [85, 222] width 50 height 12
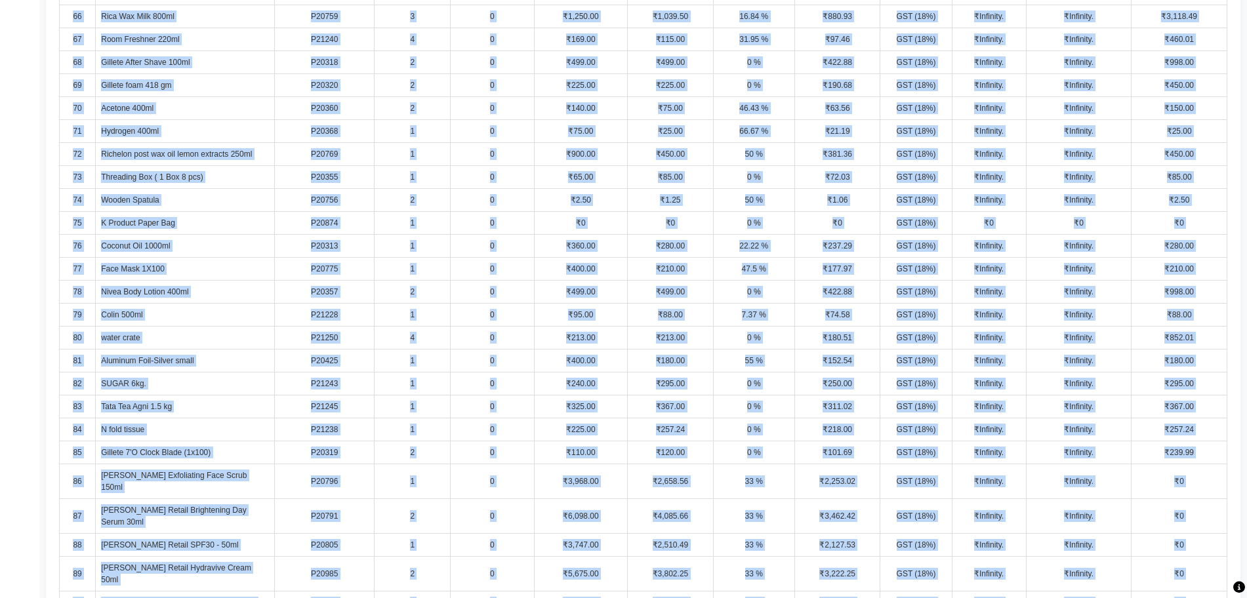
scroll to position [2349, 0]
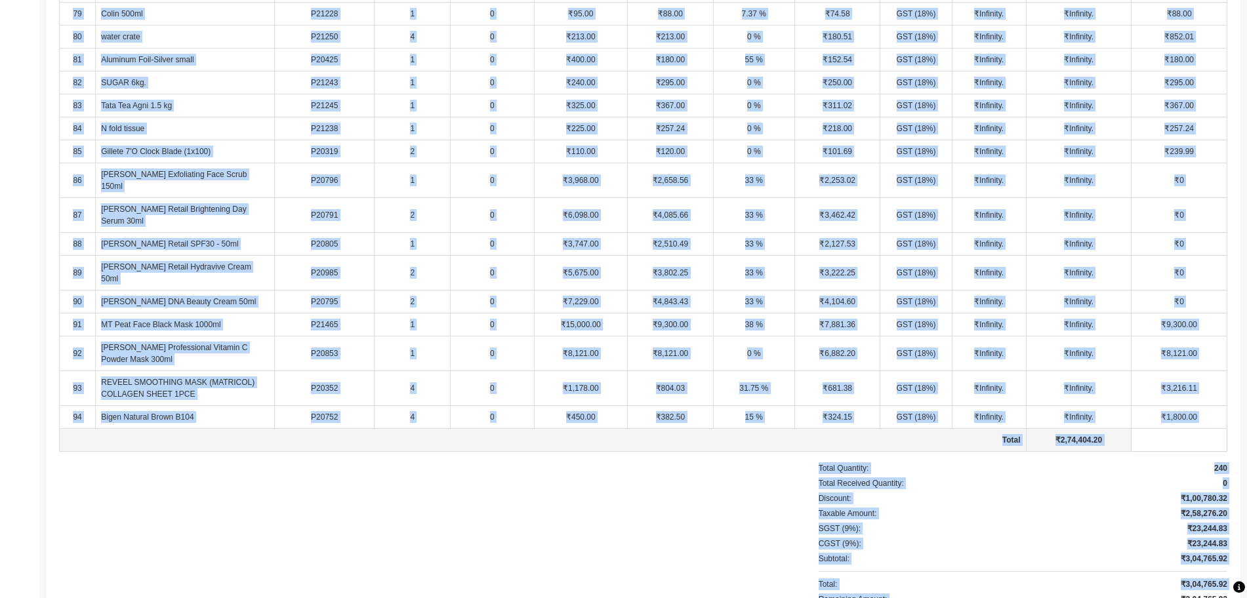
drag, startPoint x: 62, startPoint y: 236, endPoint x: 1164, endPoint y: 636, distance: 1172.6
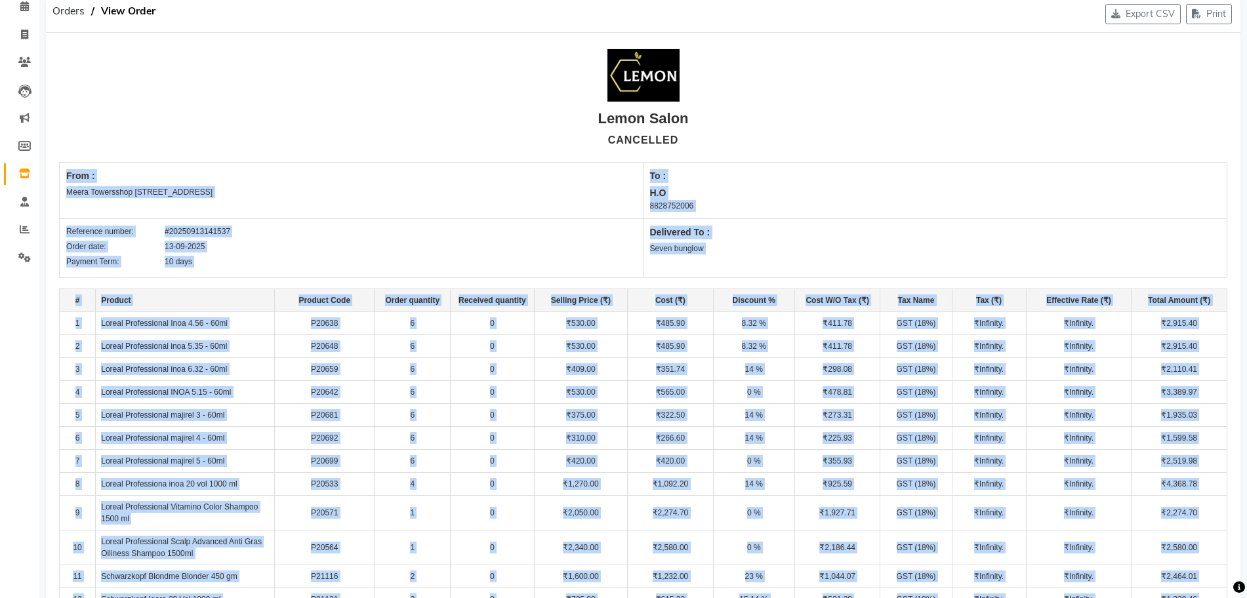
scroll to position [0, 0]
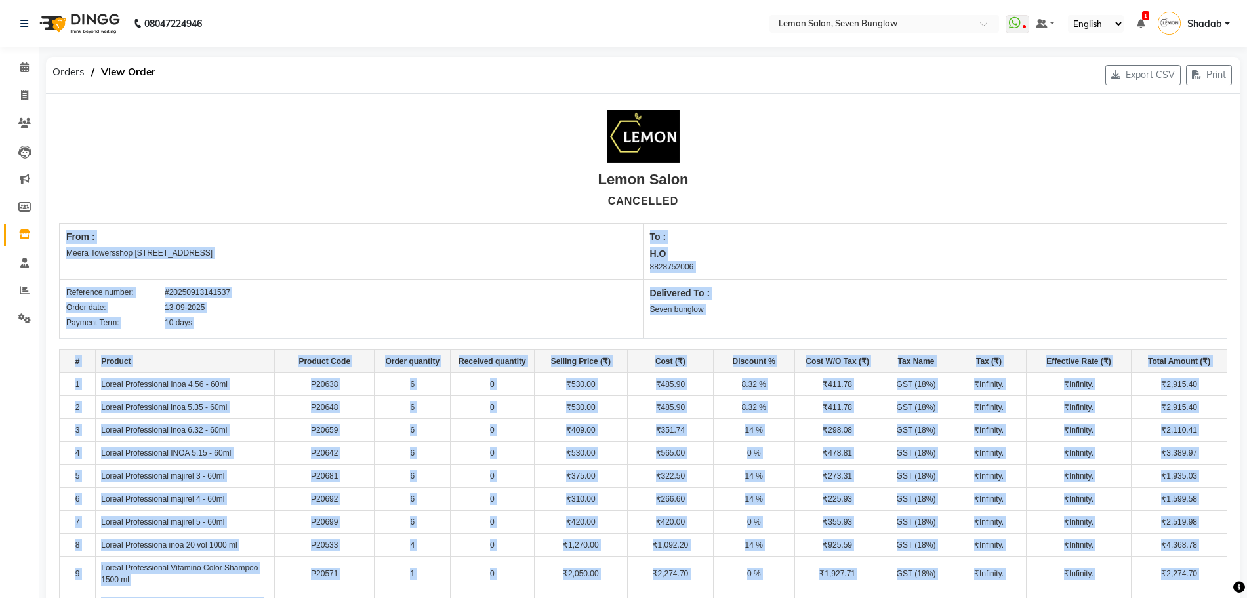
click at [424, 270] on div "From : Meera Towersshop no-17 new link road oshiwara,andheri west mumbai" at bounding box center [352, 252] width 584 height 56
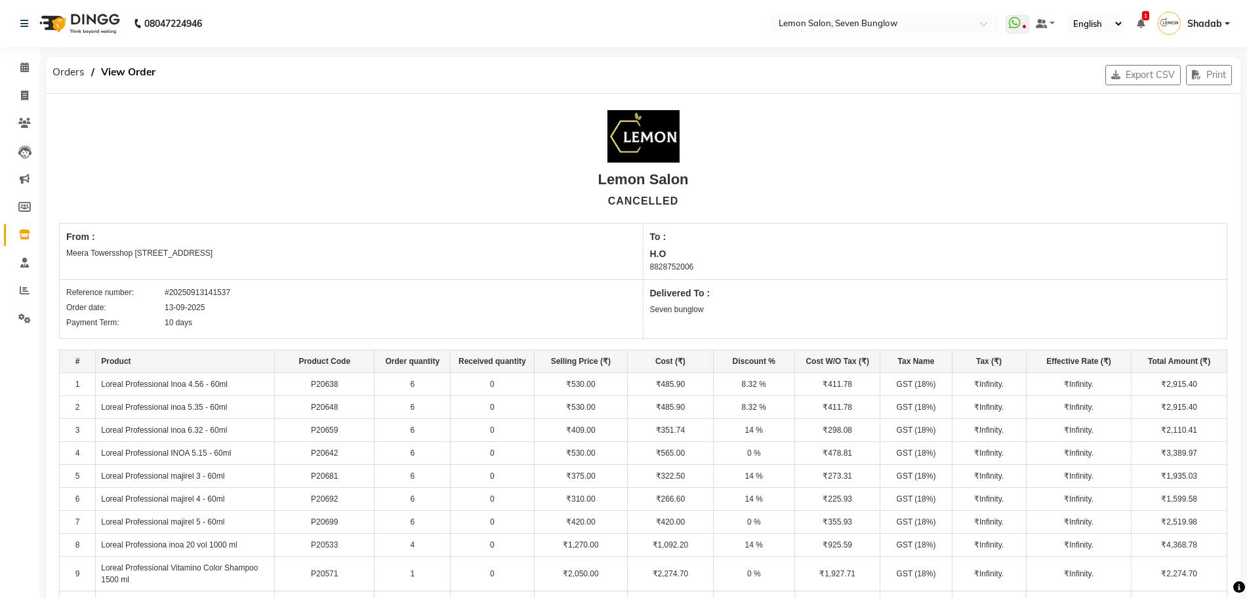
click at [157, 212] on div "Lemon Salon CANCELLED" at bounding box center [643, 160] width 1168 height 106
click at [101, 235] on div "From :" at bounding box center [351, 237] width 570 height 14
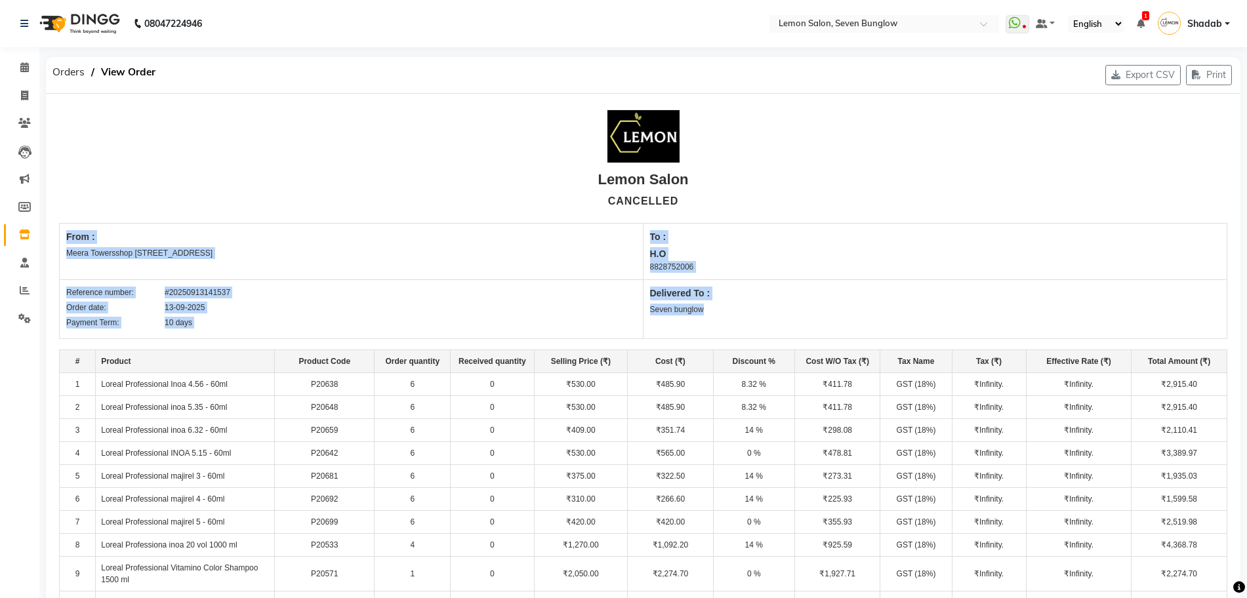
drag, startPoint x: 66, startPoint y: 234, endPoint x: 1258, endPoint y: 552, distance: 1233.8
click at [1247, 552] on html "08047224946 Select Location × Lemon Salon, Seven Bunglow WhatsApp Status ✕ Stat…" at bounding box center [623, 299] width 1247 height 598
click at [871, 293] on div "Delivered To :" at bounding box center [935, 294] width 570 height 14
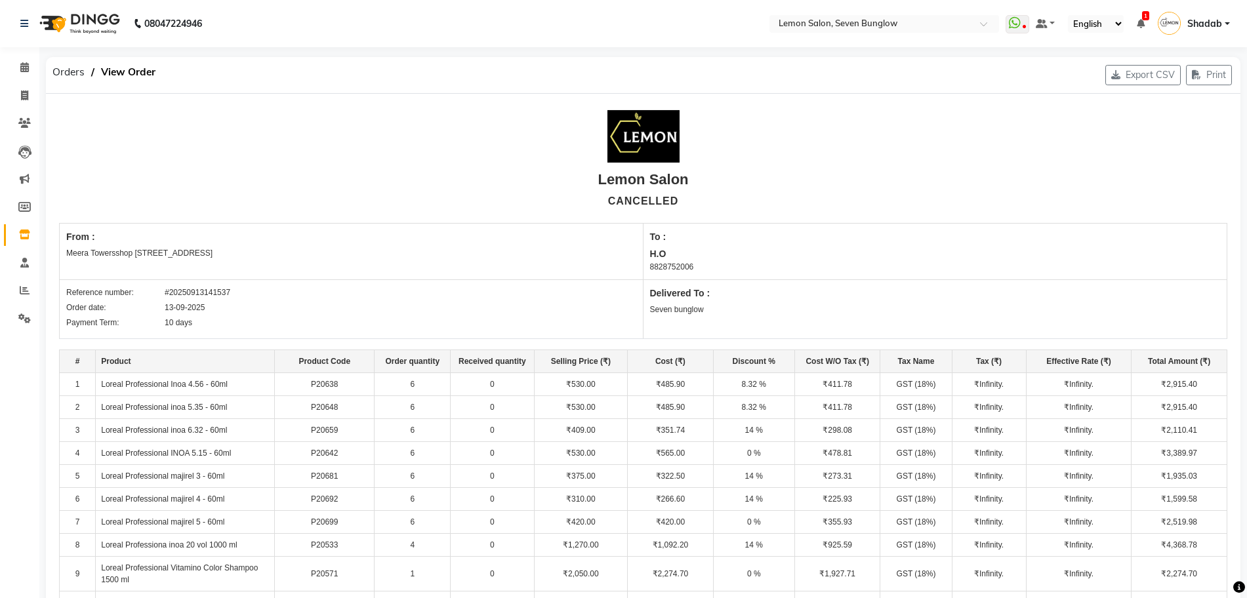
click at [330, 262] on div "From : Meera Towersshop no-17 new link road oshiwara,andheri west mumbai" at bounding box center [352, 252] width 584 height 56
click at [205, 228] on div "From : Meera Towersshop no-17 new link road oshiwara,andheri west mumbai" at bounding box center [352, 252] width 584 height 56
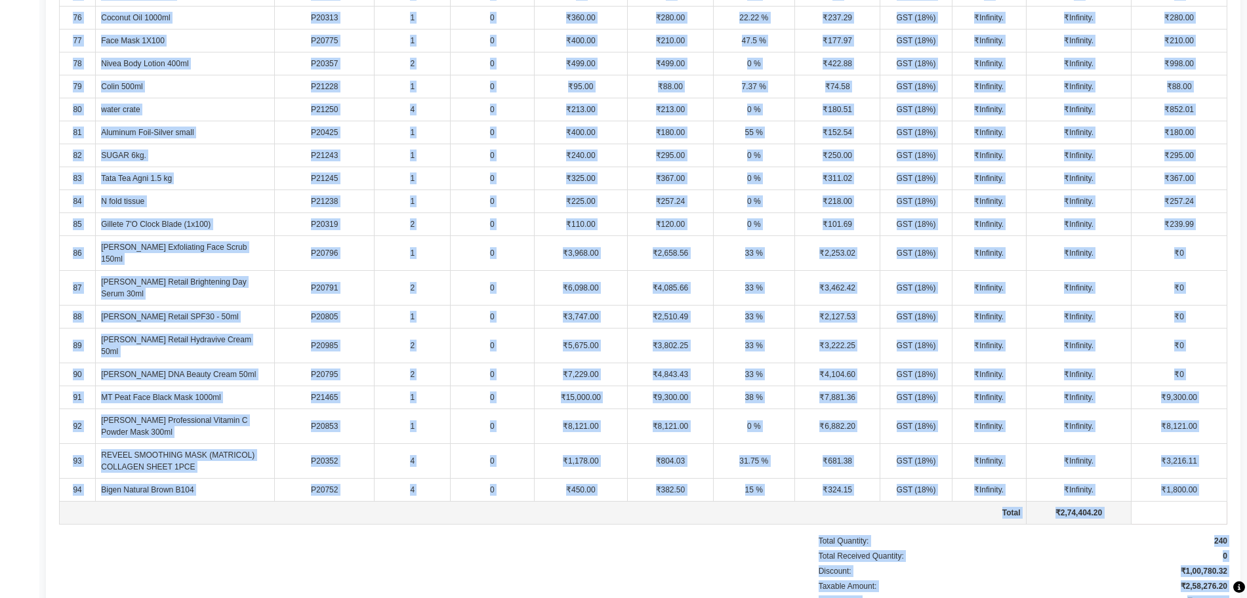
scroll to position [2349, 0]
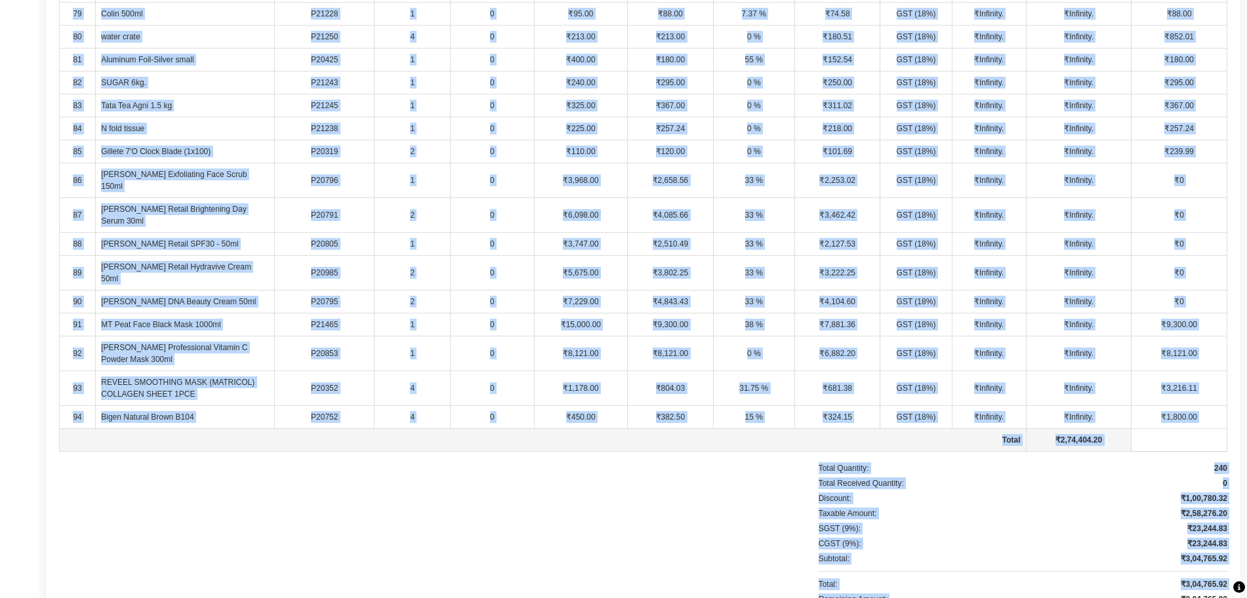
drag, startPoint x: 57, startPoint y: 230, endPoint x: 1155, endPoint y: 636, distance: 1171.2
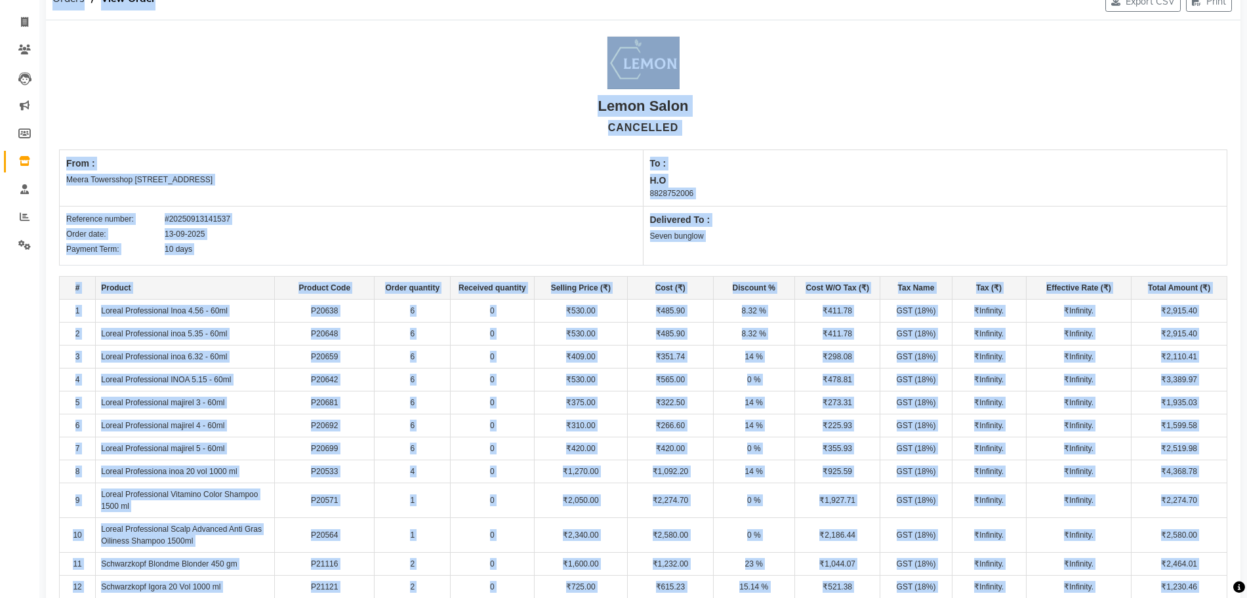
scroll to position [0, 0]
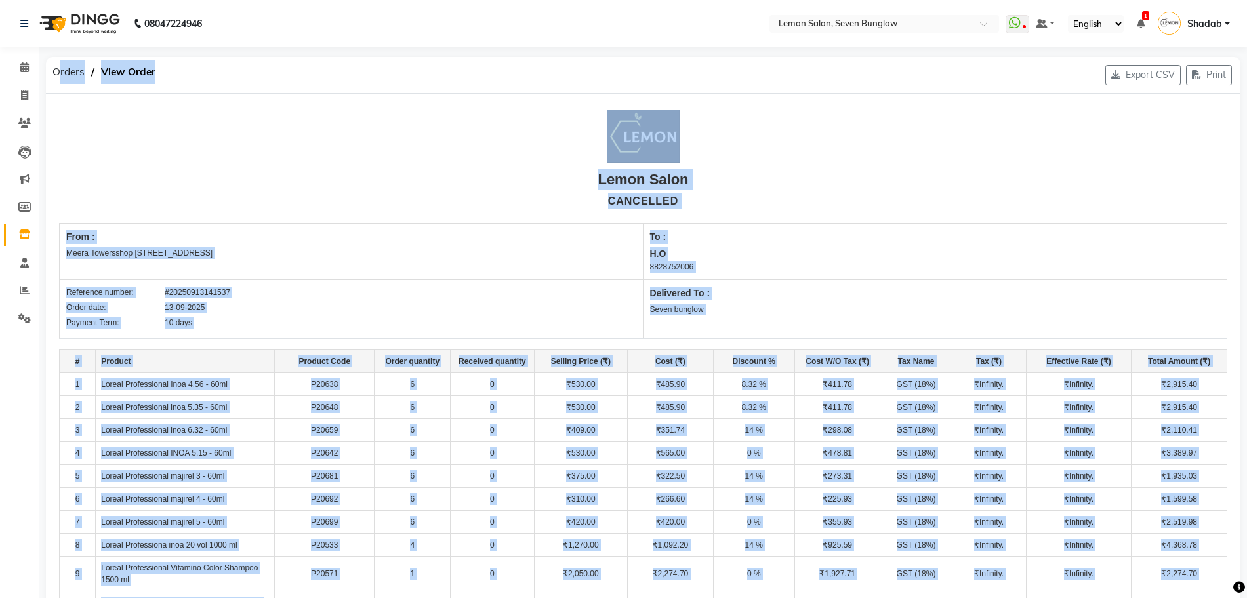
drag, startPoint x: 1229, startPoint y: 548, endPoint x: 45, endPoint y: 71, distance: 1276.3
drag, startPoint x: 650, startPoint y: 134, endPoint x: 496, endPoint y: 154, distance: 155.4
click at [496, 154] on div at bounding box center [643, 136] width 1168 height 58
click at [763, 163] on div at bounding box center [643, 136] width 1168 height 58
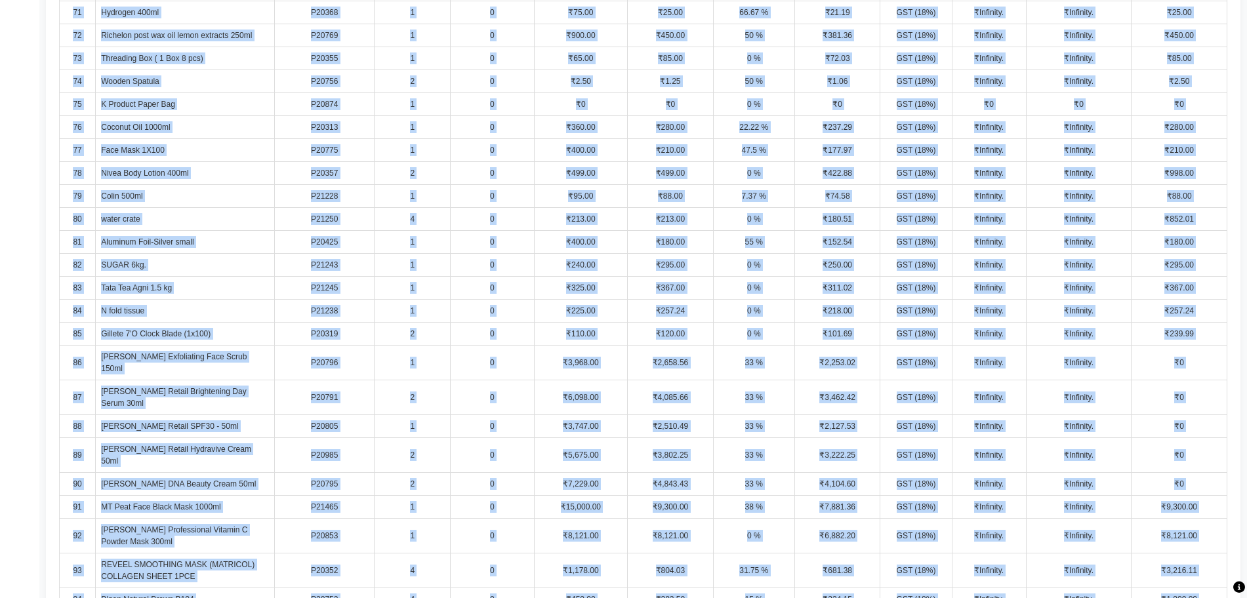
scroll to position [2349, 0]
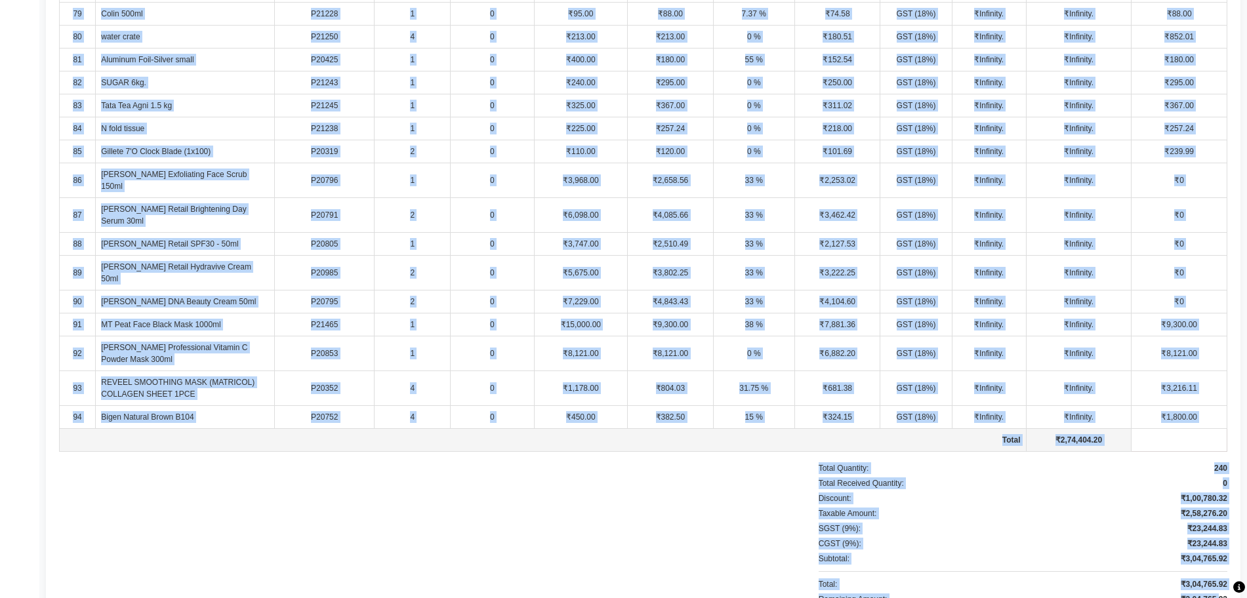
drag, startPoint x: 50, startPoint y: 60, endPoint x: 1220, endPoint y: 636, distance: 1303.8
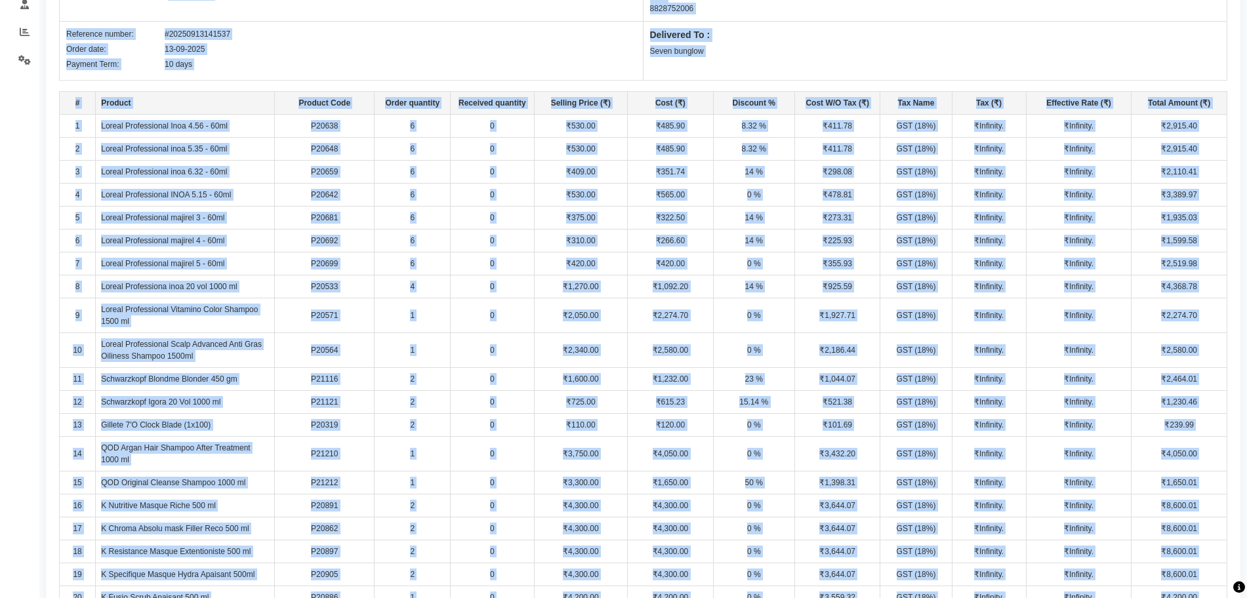
scroll to position [0, 0]
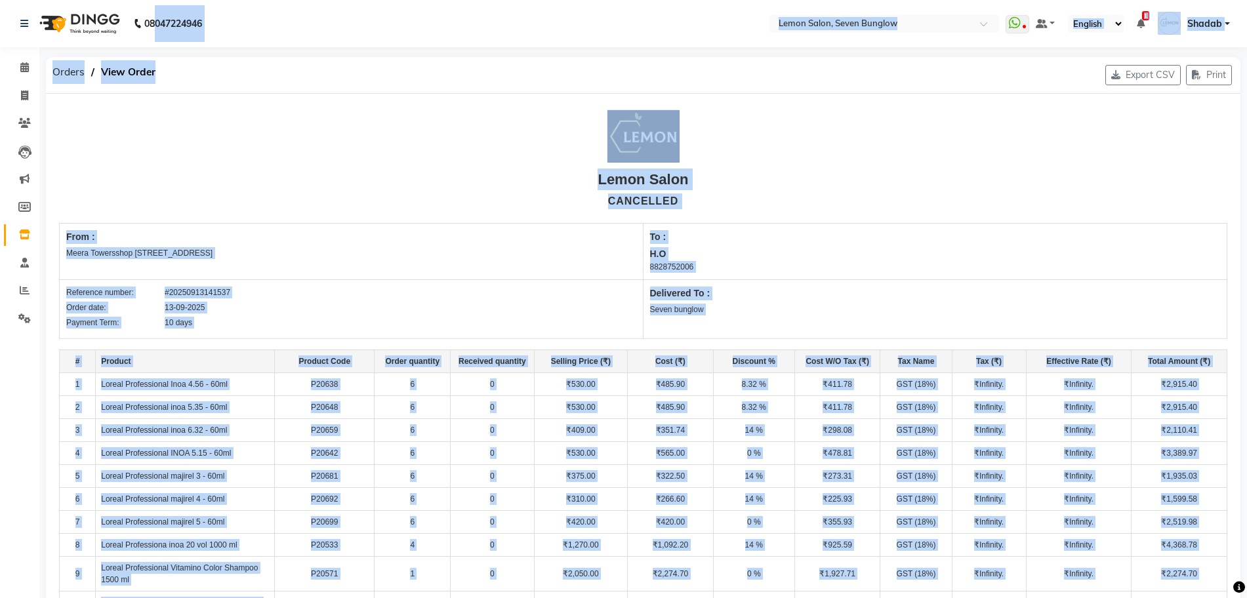
drag, startPoint x: 1233, startPoint y: 555, endPoint x: 157, endPoint y: -55, distance: 1236.3
click at [157, 0] on html "08047224946 Select Location × Lemon Salon, Seven Bunglow WhatsApp Status ✕ Stat…" at bounding box center [623, 299] width 1247 height 598
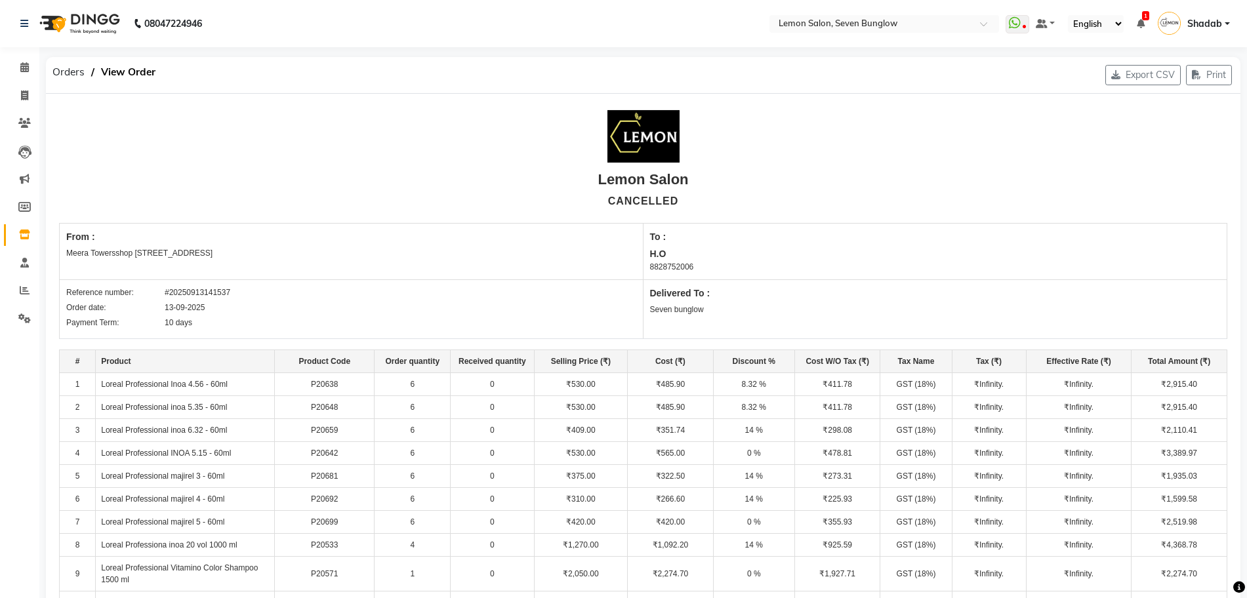
click at [831, 227] on div "To : H.O 8828752006" at bounding box center [935, 252] width 584 height 56
click at [860, 24] on input "text" at bounding box center [871, 24] width 190 height 13
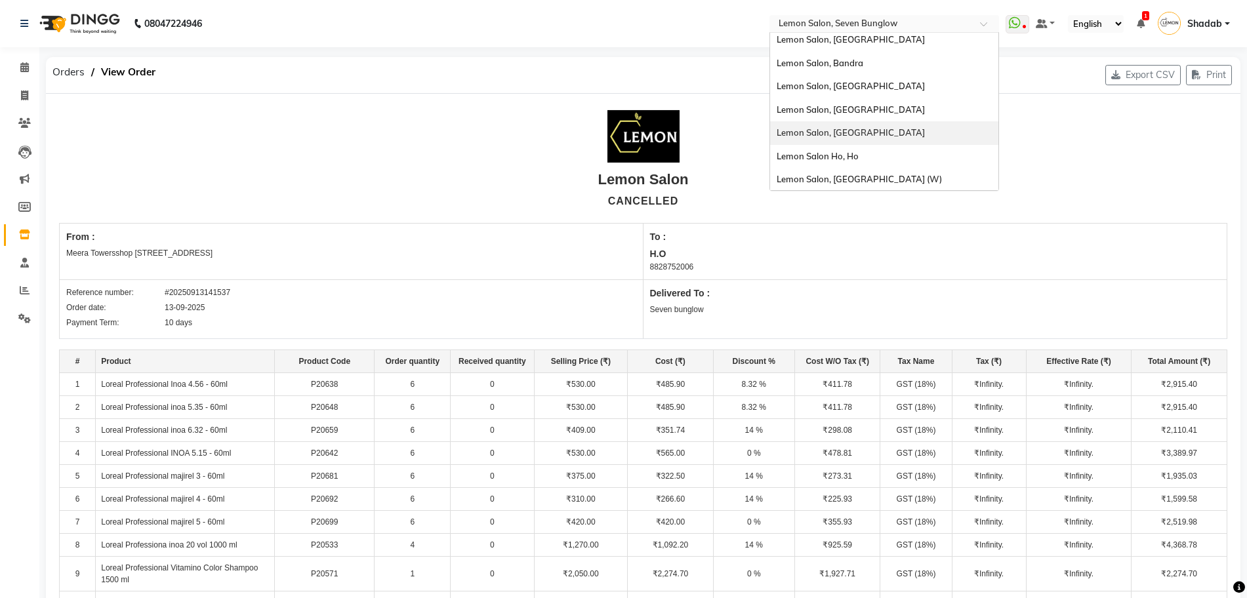
scroll to position [122, 0]
click at [872, 180] on span "Lemon Salon, [GEOGRAPHIC_DATA] (W)" at bounding box center [858, 177] width 165 height 10
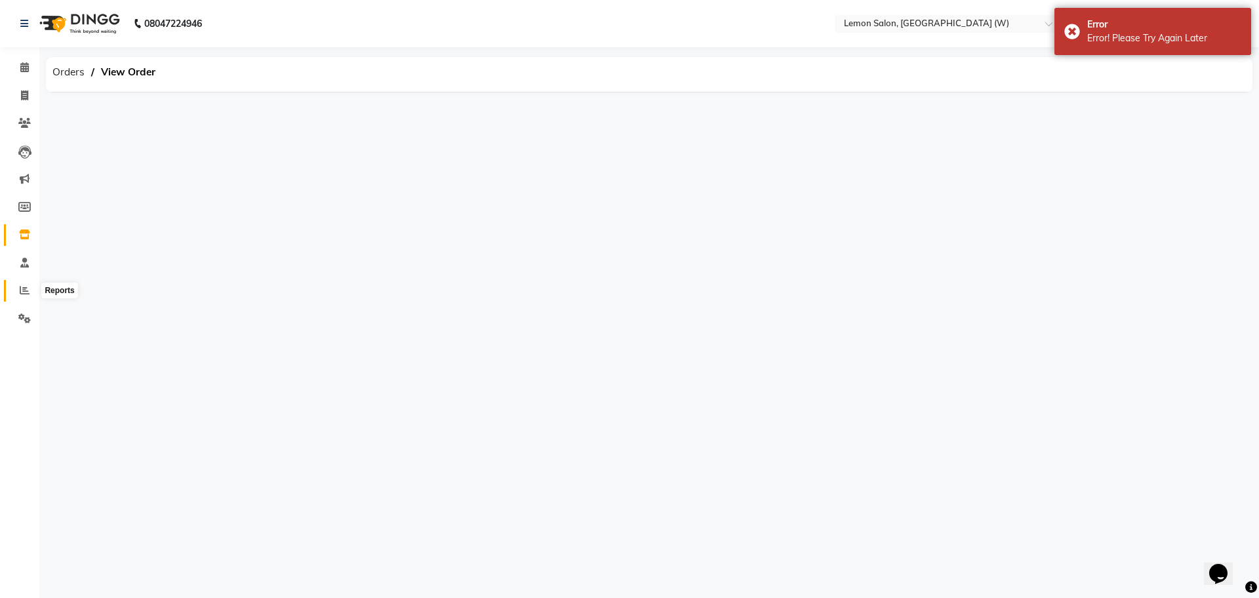
click at [14, 290] on span at bounding box center [24, 290] width 23 height 15
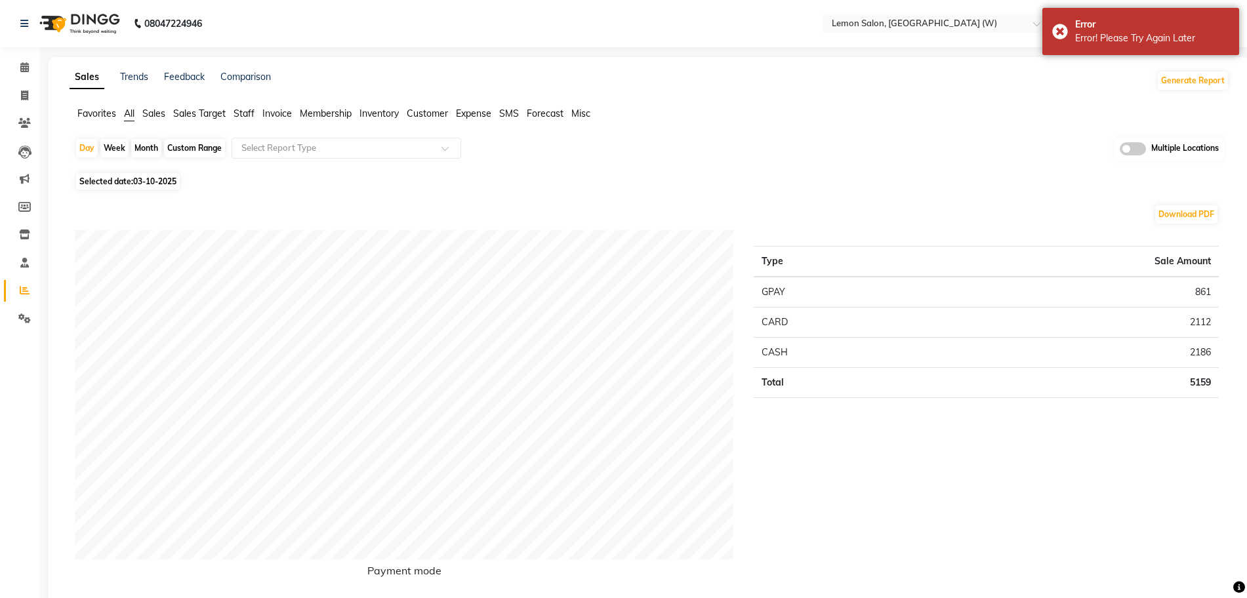
click at [139, 151] on div "Month" at bounding box center [146, 148] width 30 height 18
select select "10"
select select "2025"
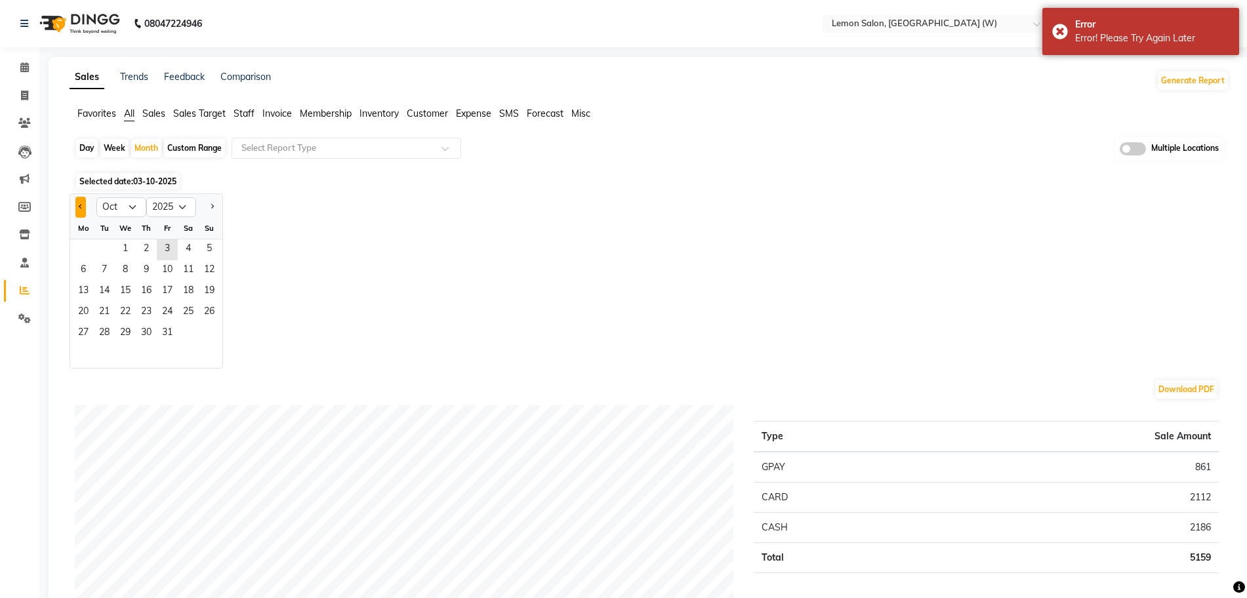
click at [81, 205] on span "Previous month" at bounding box center [81, 206] width 5 height 5
select select "9"
click at [81, 246] on span "1" at bounding box center [83, 249] width 21 height 21
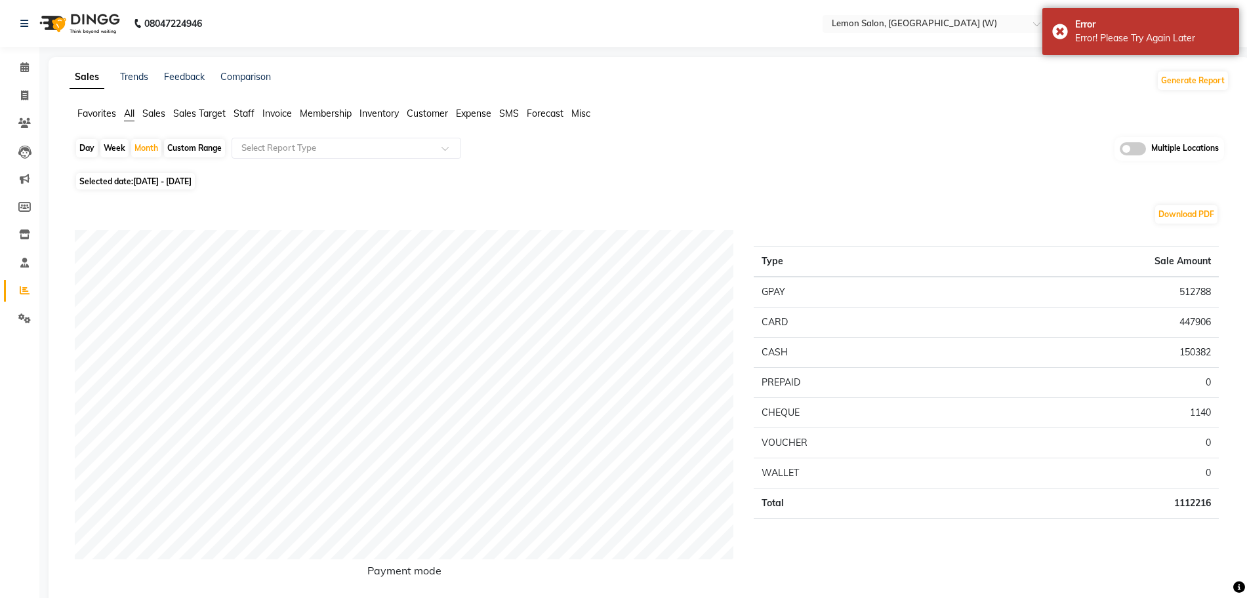
click at [467, 113] on span "Expense" at bounding box center [473, 114] width 35 height 12
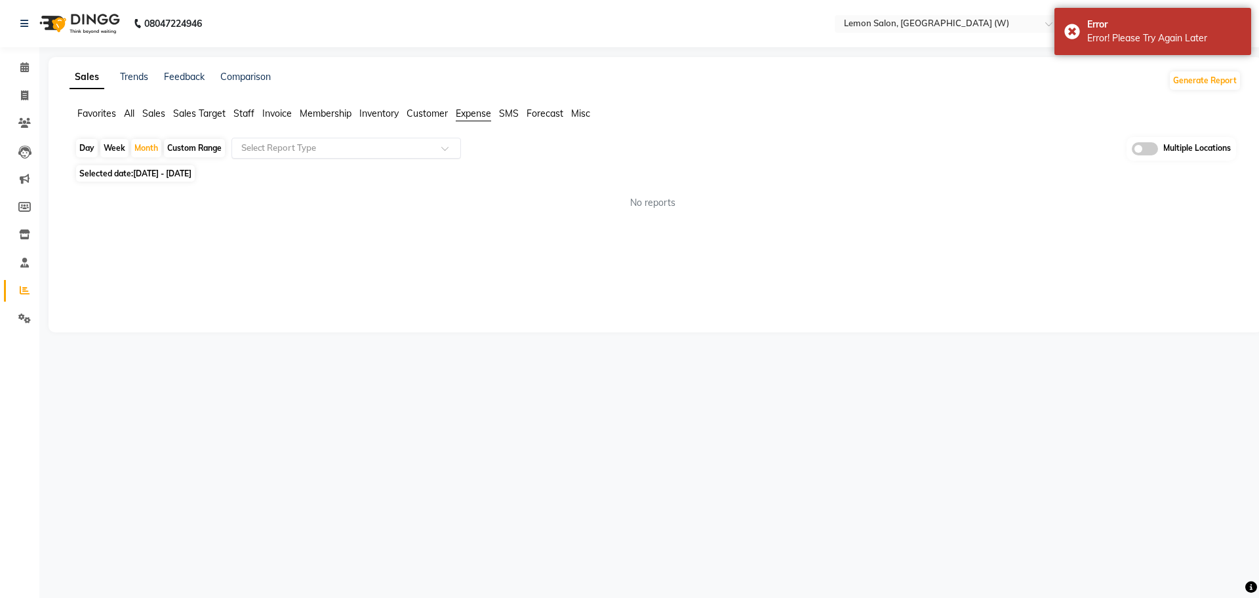
click at [389, 157] on ng-select "Select Report Type" at bounding box center [346, 148] width 230 height 21
click at [390, 173] on div "Expense by type" at bounding box center [346, 172] width 228 height 26
select select "full_report"
select select "csv"
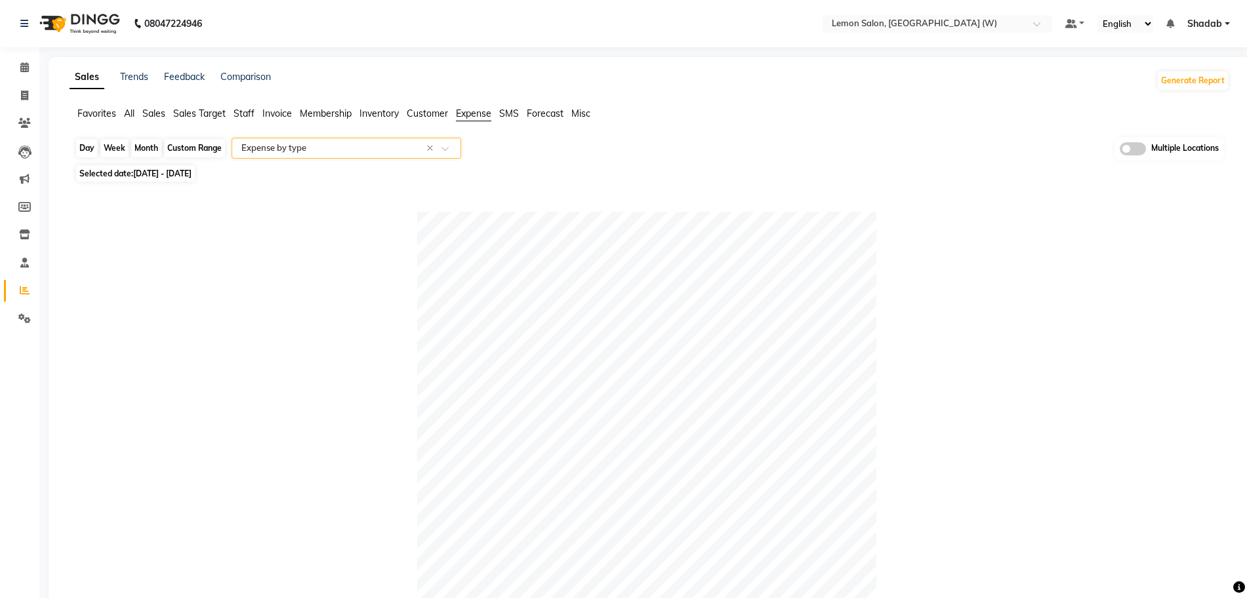
click at [151, 151] on div "Month" at bounding box center [146, 148] width 30 height 18
select select "9"
select select "2025"
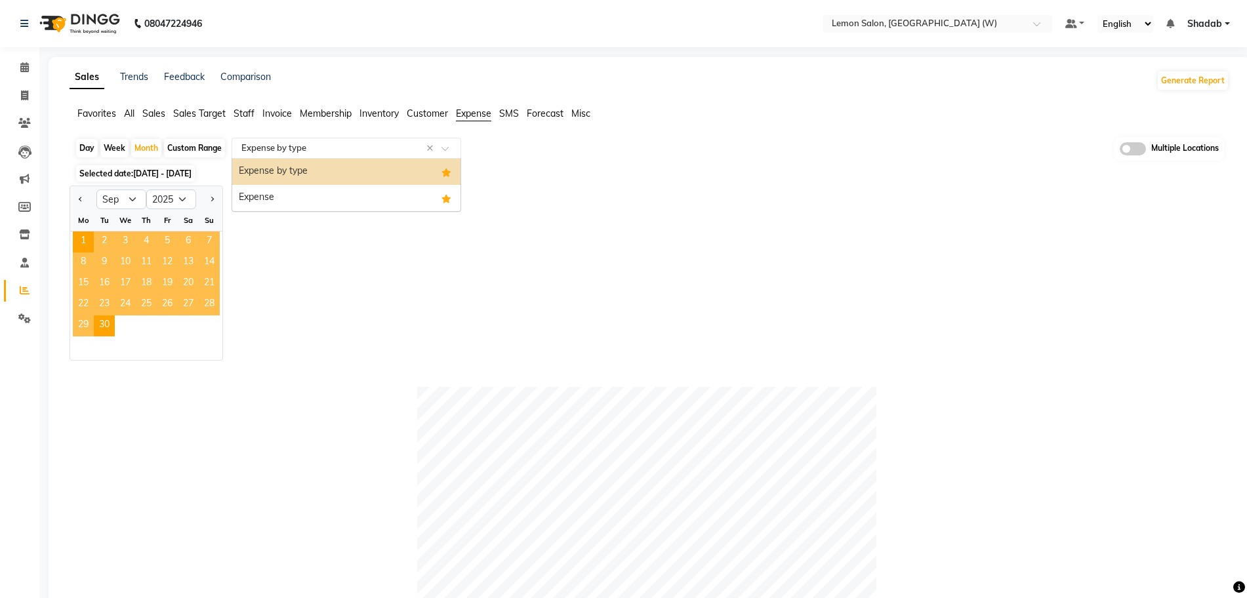
click at [310, 152] on input "text" at bounding box center [333, 148] width 189 height 13
click at [123, 110] on ul "Favorites All Sales Sales Target Staff Invoice Membership Inventory Customer Ex…" at bounding box center [649, 114] width 1159 height 14
click at [130, 112] on span "All" at bounding box center [129, 114] width 10 height 12
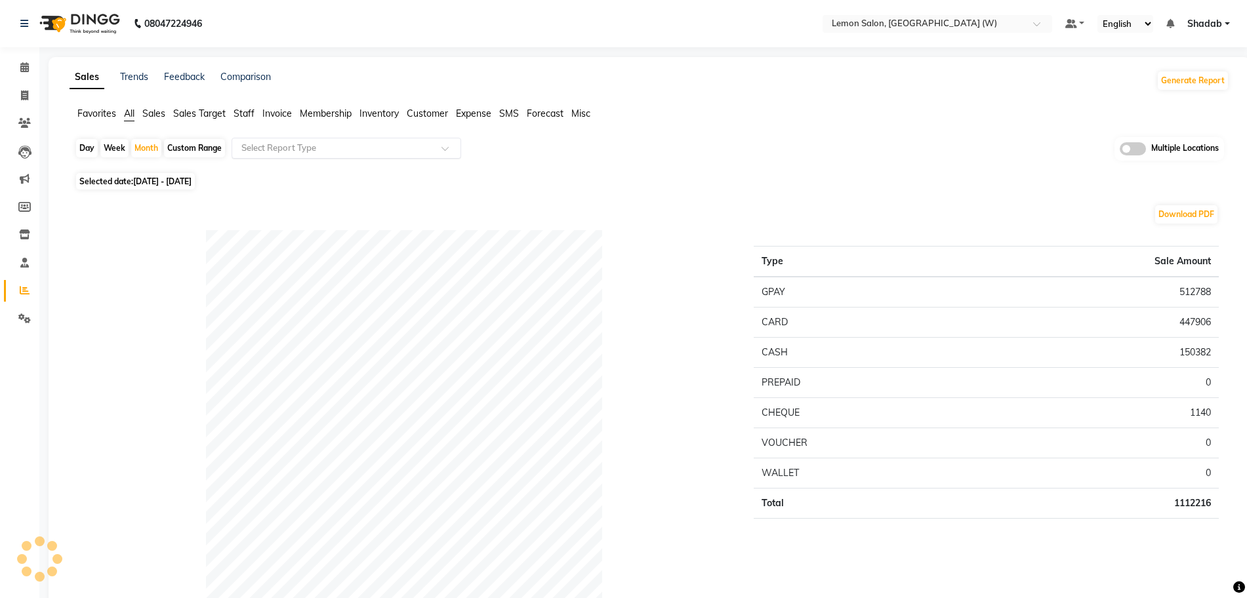
click at [317, 145] on input "text" at bounding box center [333, 148] width 189 height 13
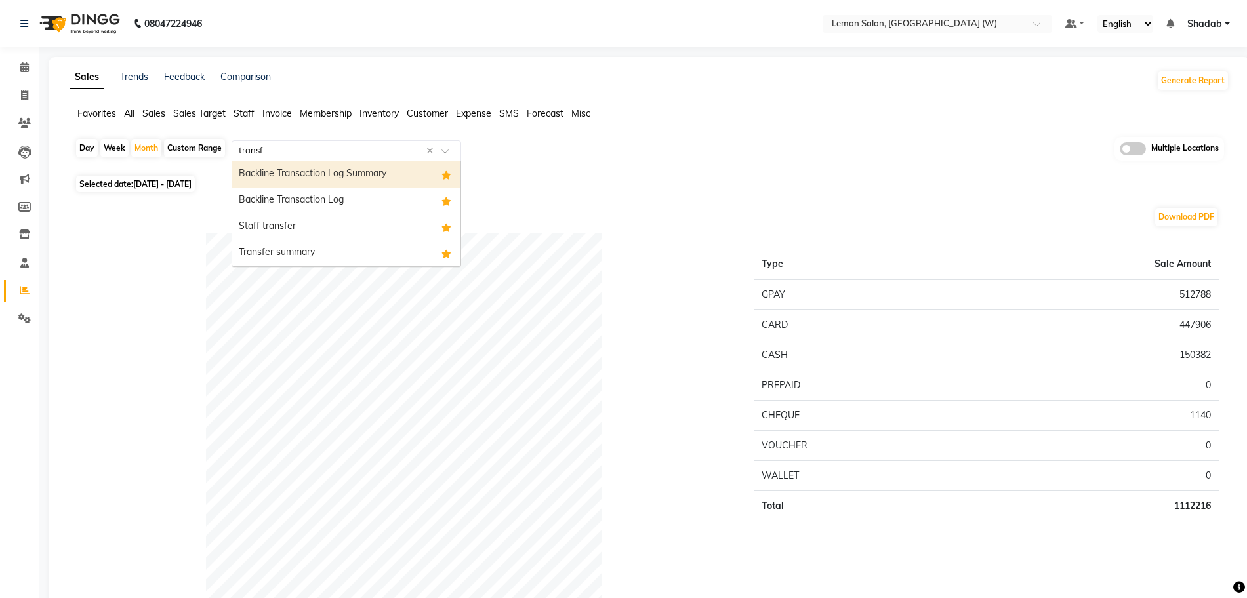
type input "transfe"
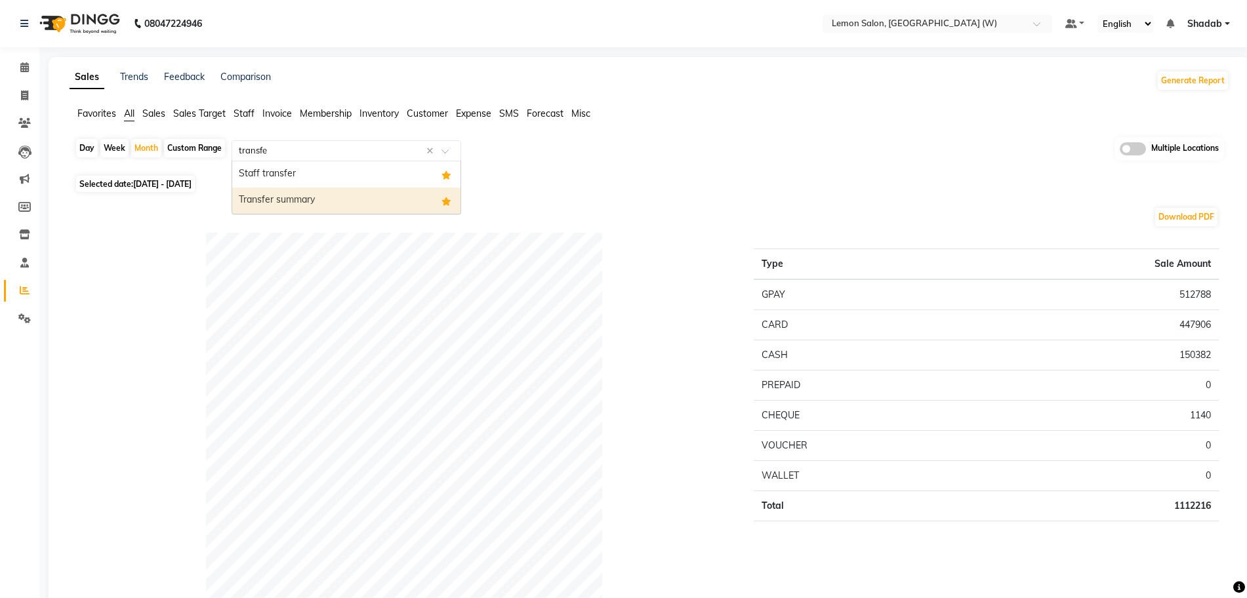
click at [312, 191] on div "Transfer summary" at bounding box center [346, 201] width 228 height 26
select select "full_report"
select select "csv"
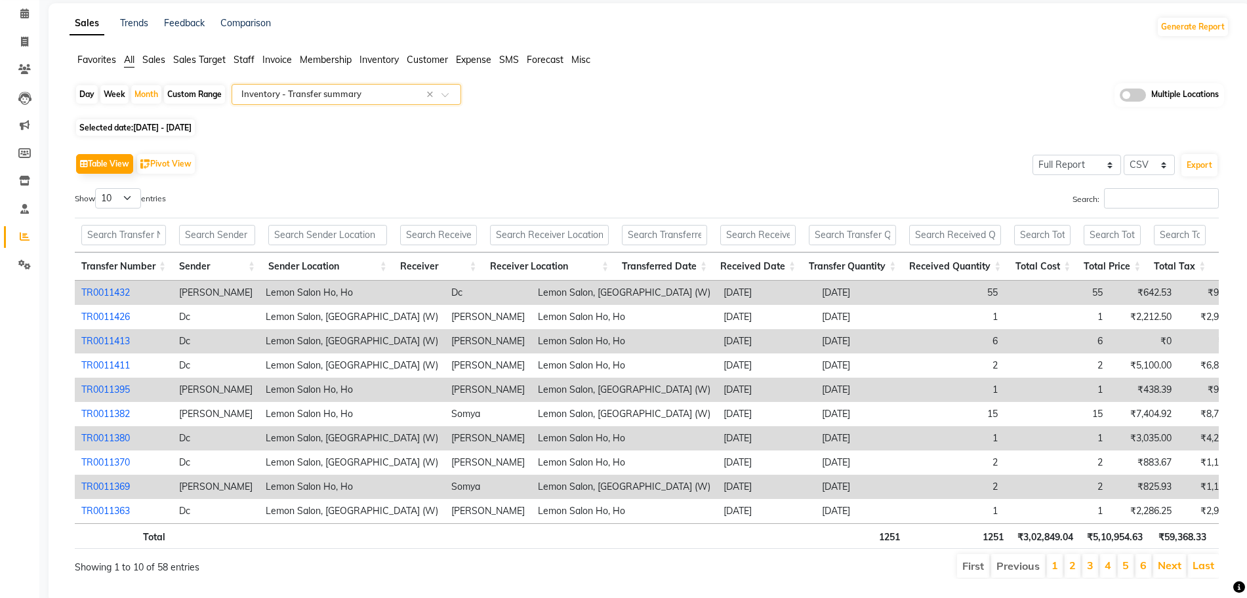
scroll to position [82, 0]
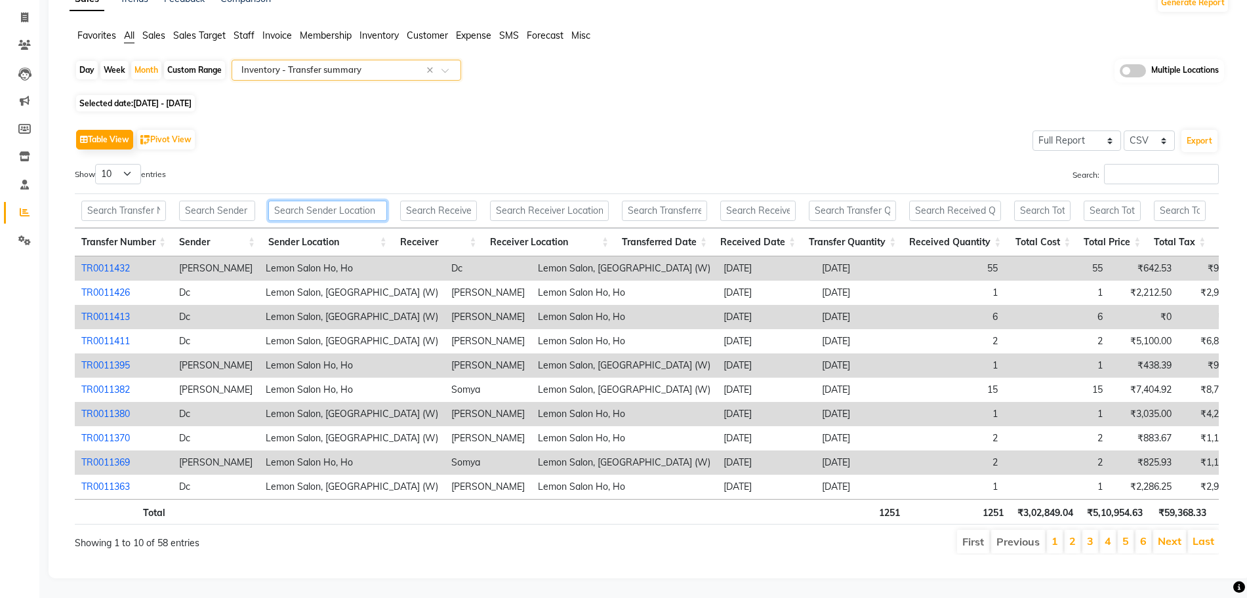
click at [359, 209] on input "text" at bounding box center [327, 211] width 119 height 20
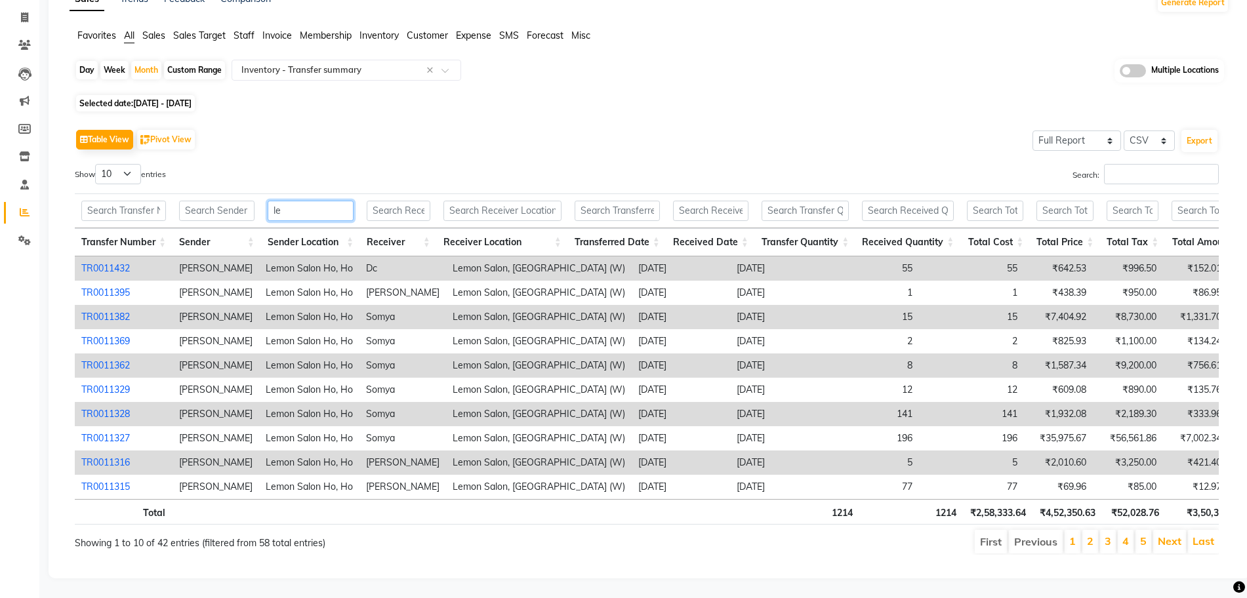
type input "l"
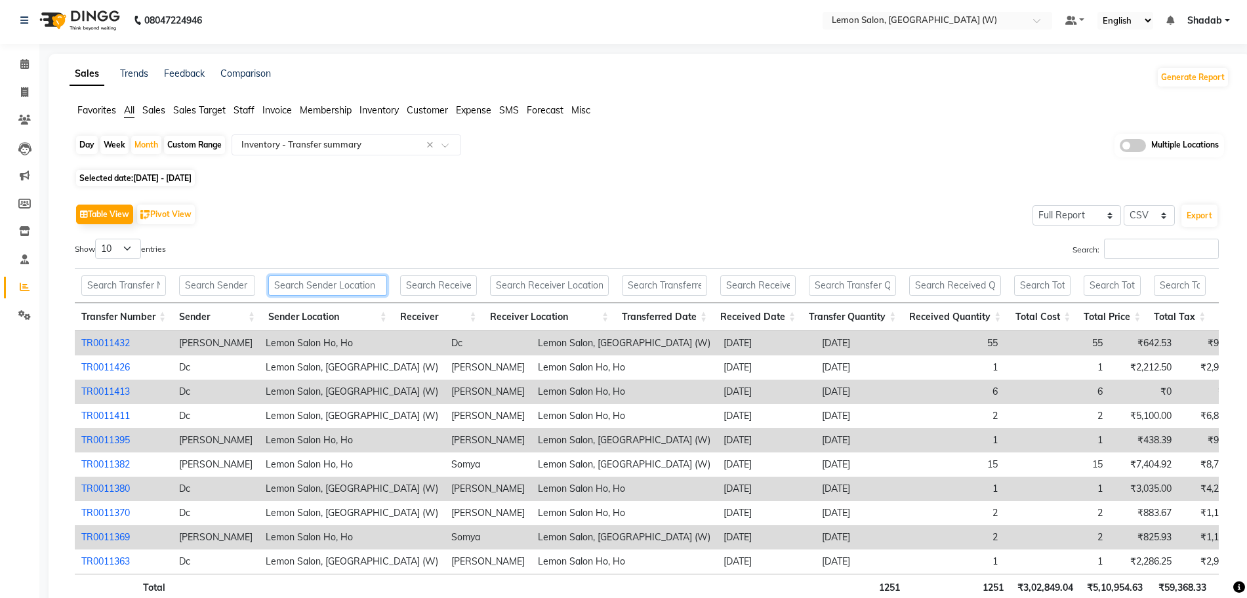
scroll to position [0, 0]
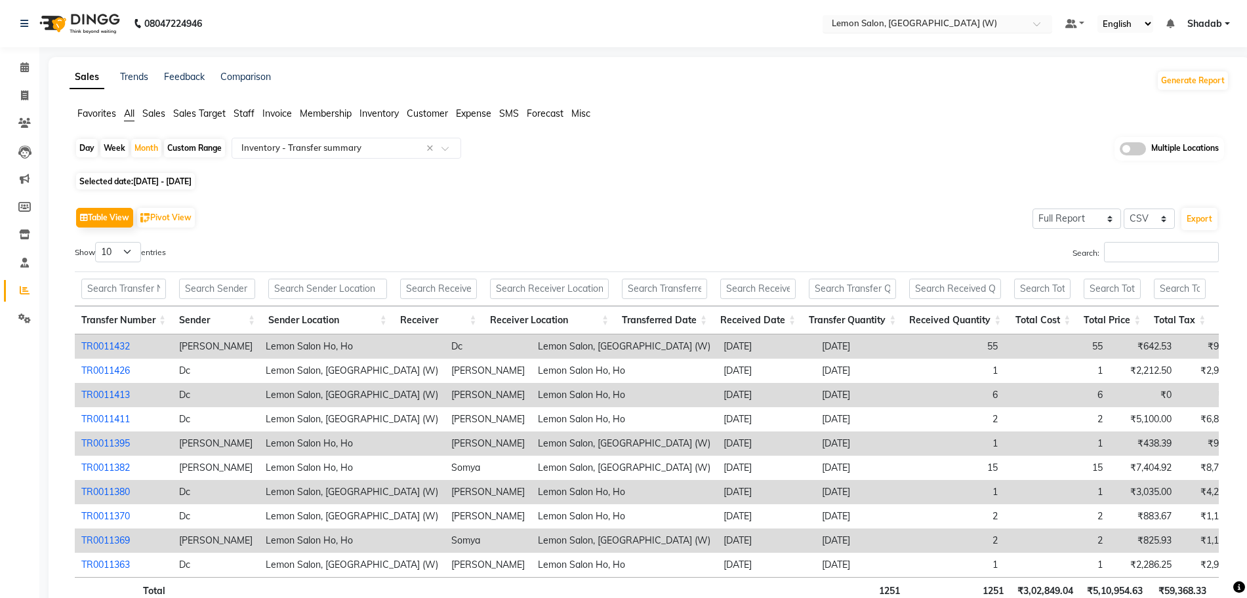
click at [908, 22] on input "text" at bounding box center [924, 24] width 190 height 13
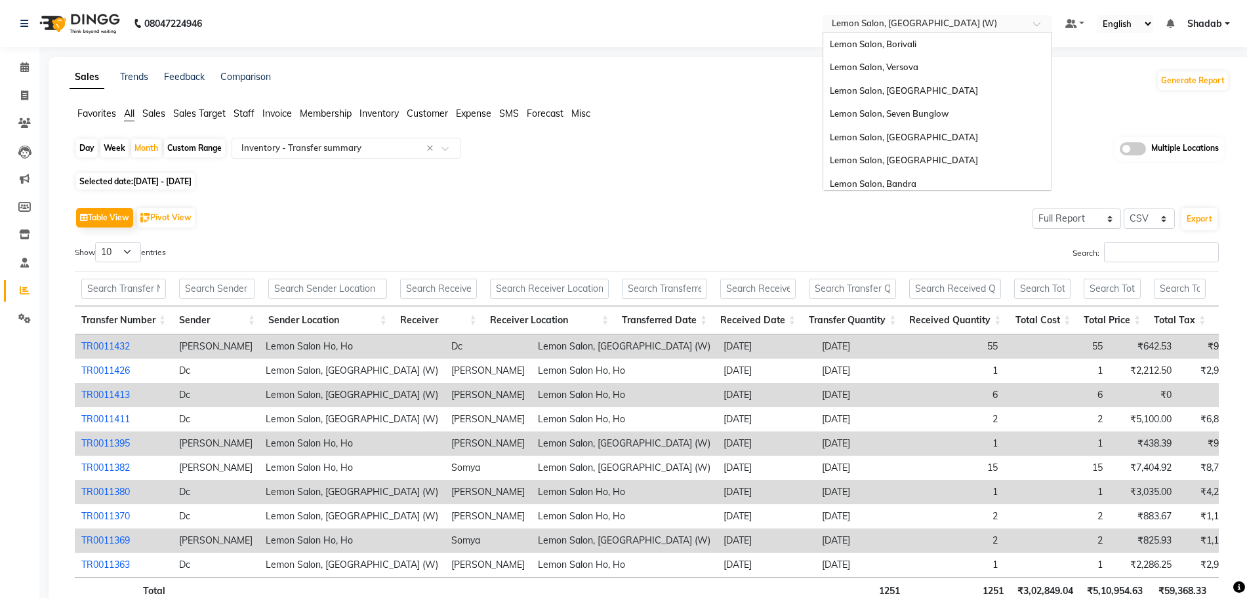
scroll to position [122, 0]
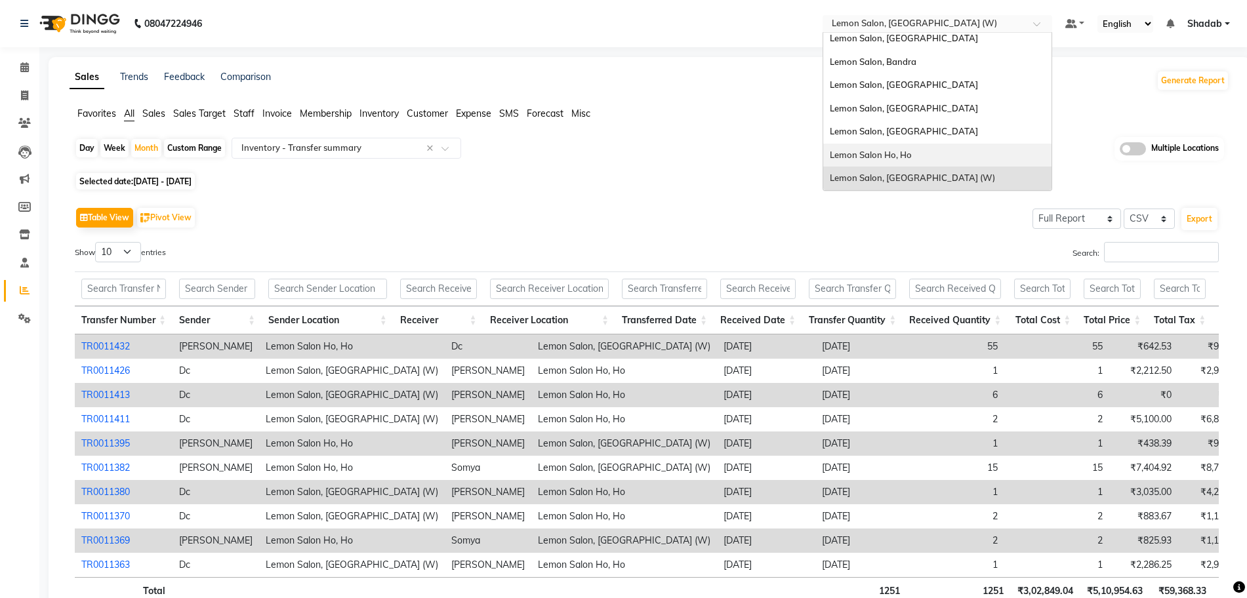
click at [650, 174] on div "Selected date: 01-09-2025 - 30-09-2025" at bounding box center [652, 181] width 1154 height 14
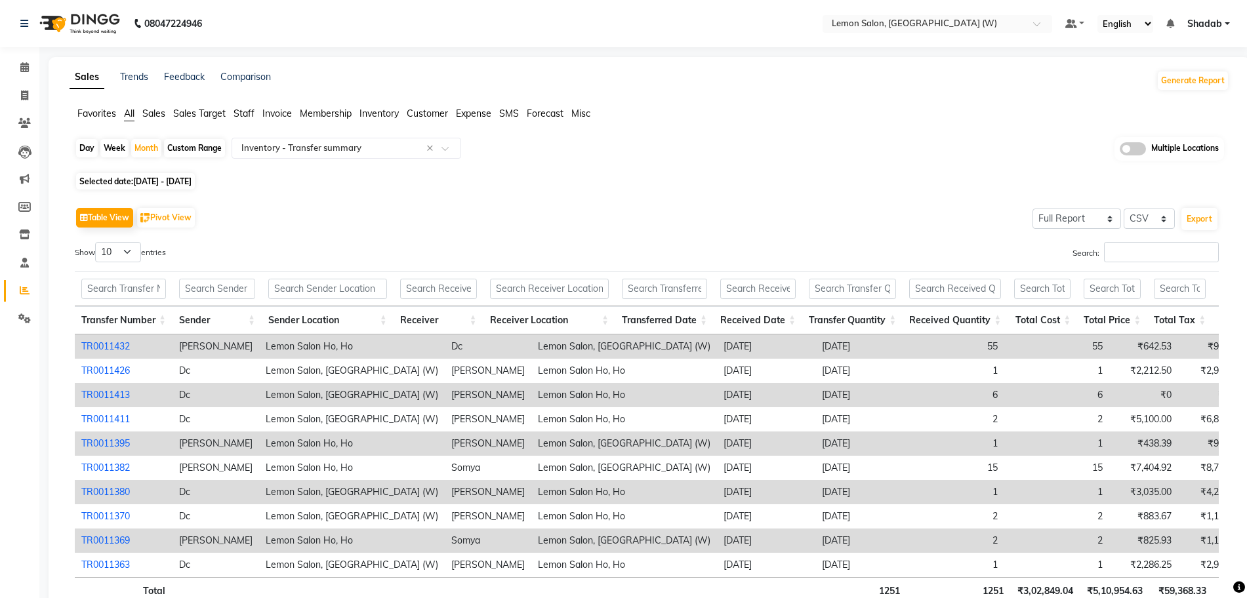
click at [548, 277] on th at bounding box center [549, 288] width 132 height 35
click at [555, 292] on input "text" at bounding box center [549, 289] width 119 height 20
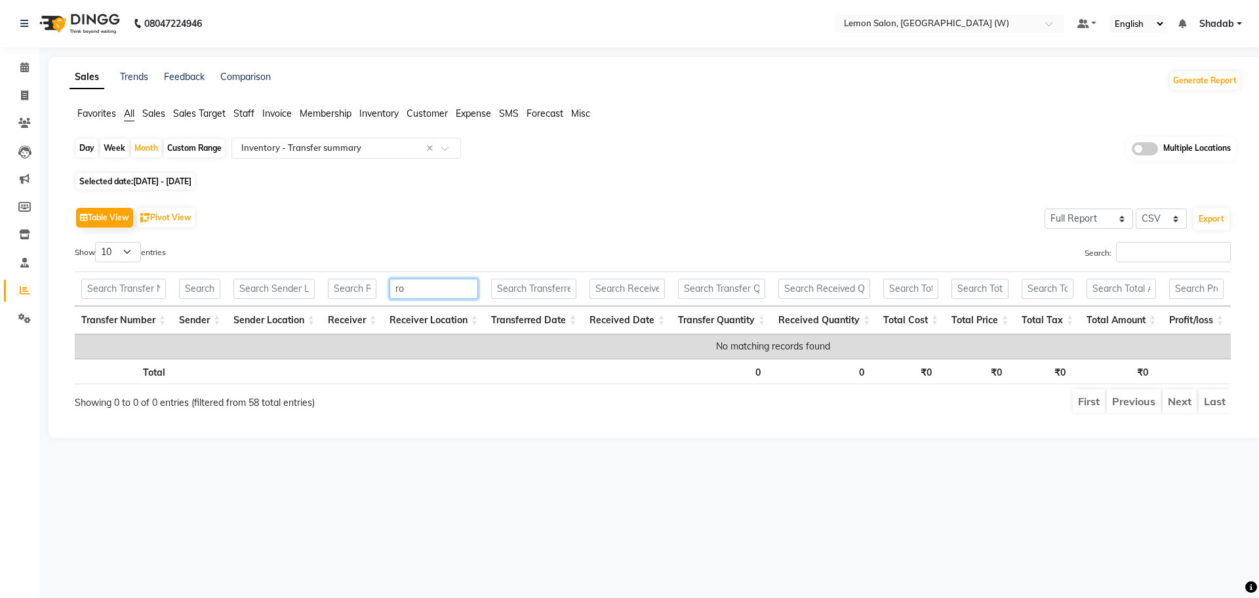
type input "r"
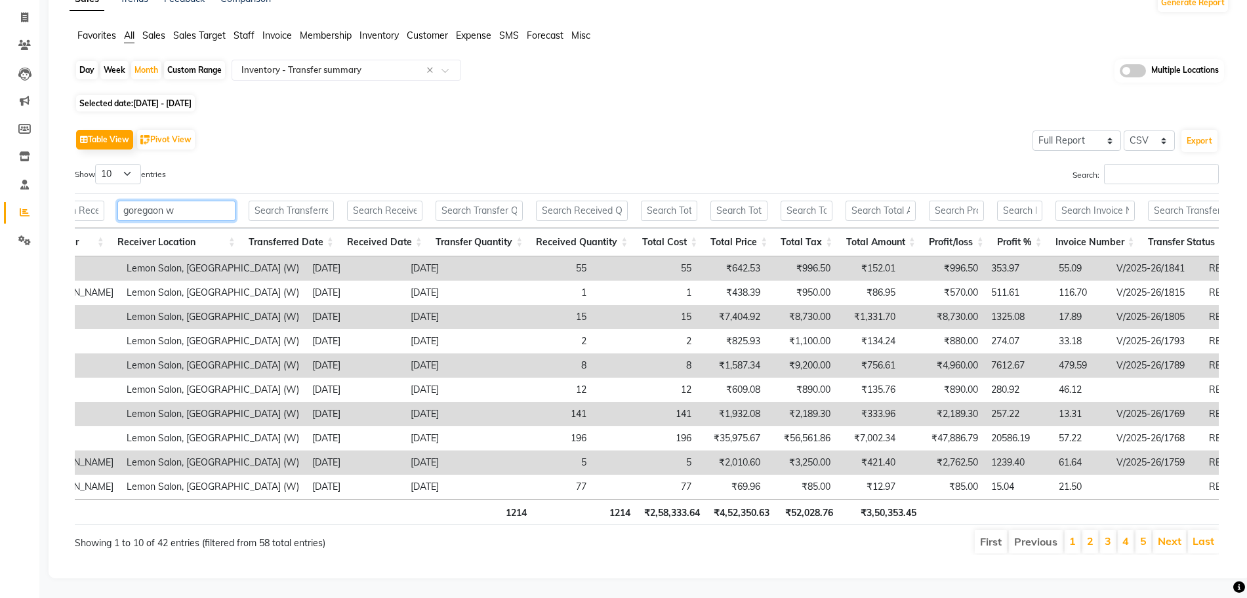
scroll to position [0, 339]
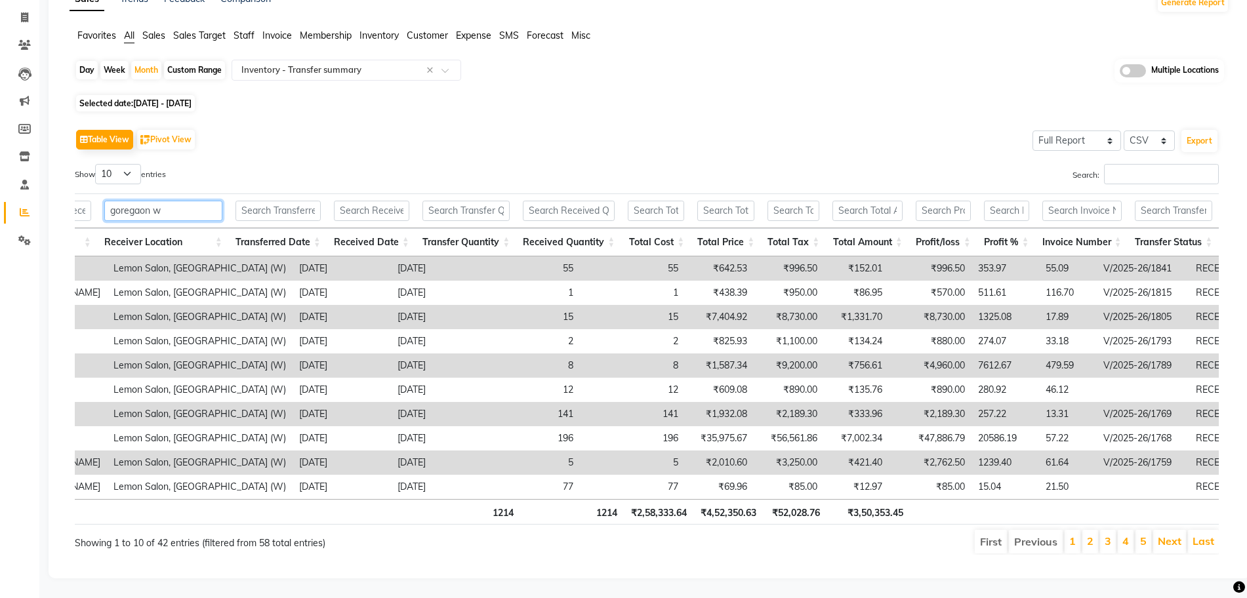
type input "goregaon w"
click at [1191, 201] on input "text" at bounding box center [1173, 211] width 78 height 20
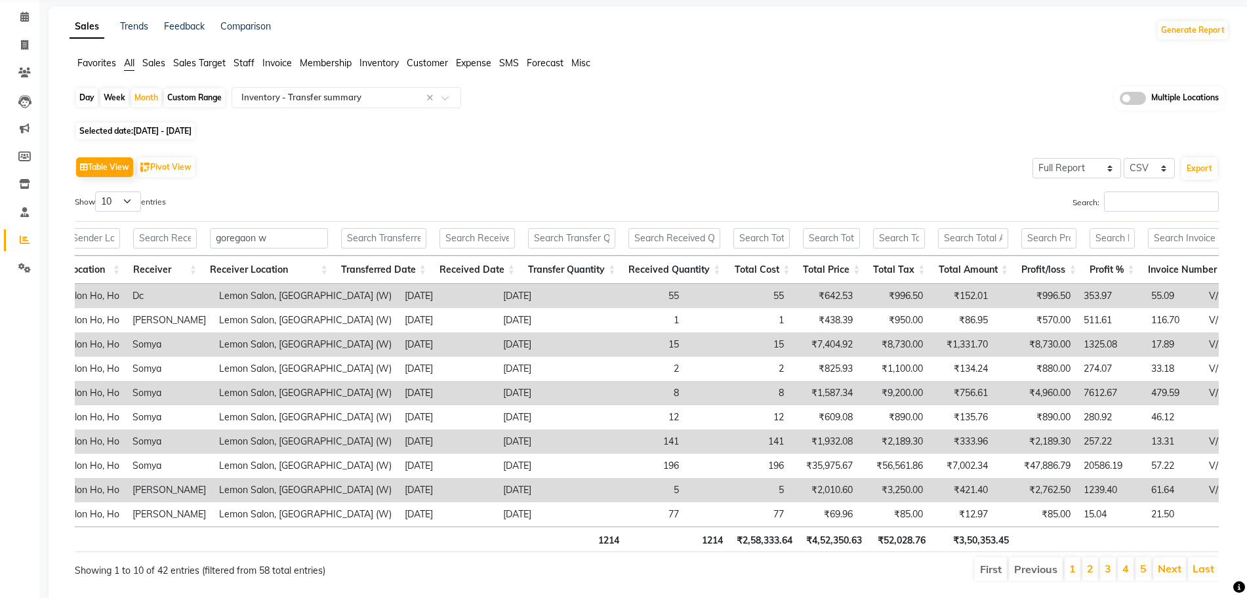
scroll to position [103, 0]
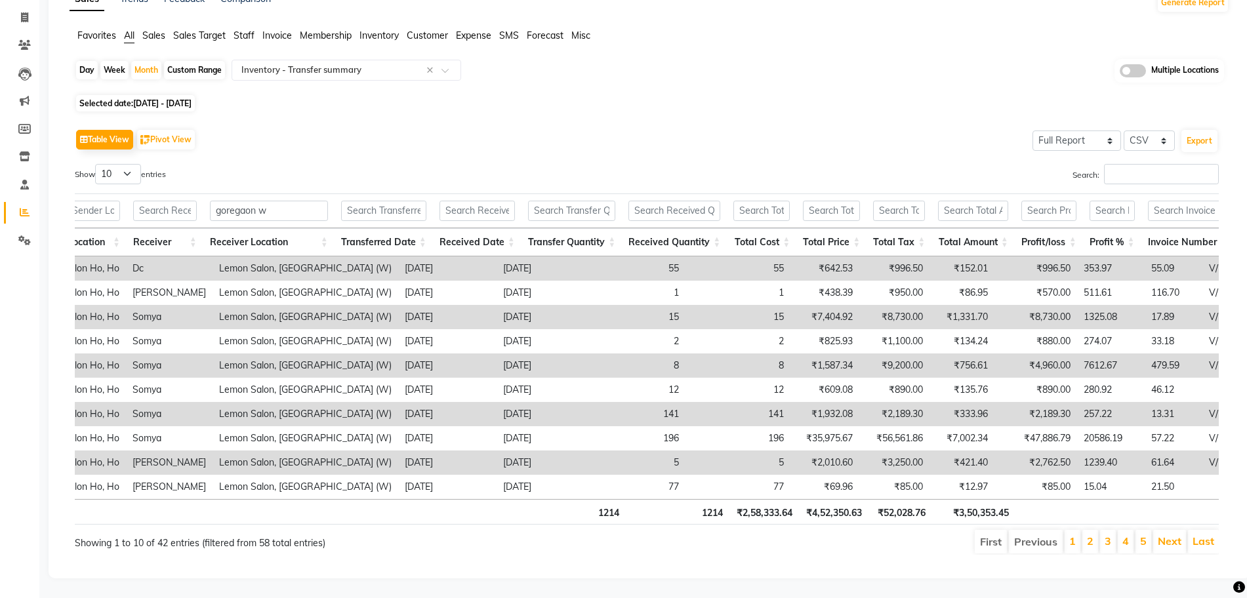
type input "recei"
drag, startPoint x: 1011, startPoint y: 506, endPoint x: 957, endPoint y: 505, distance: 53.8
click at [957, 505] on th "₹3,50,353.45" at bounding box center [973, 512] width 83 height 26
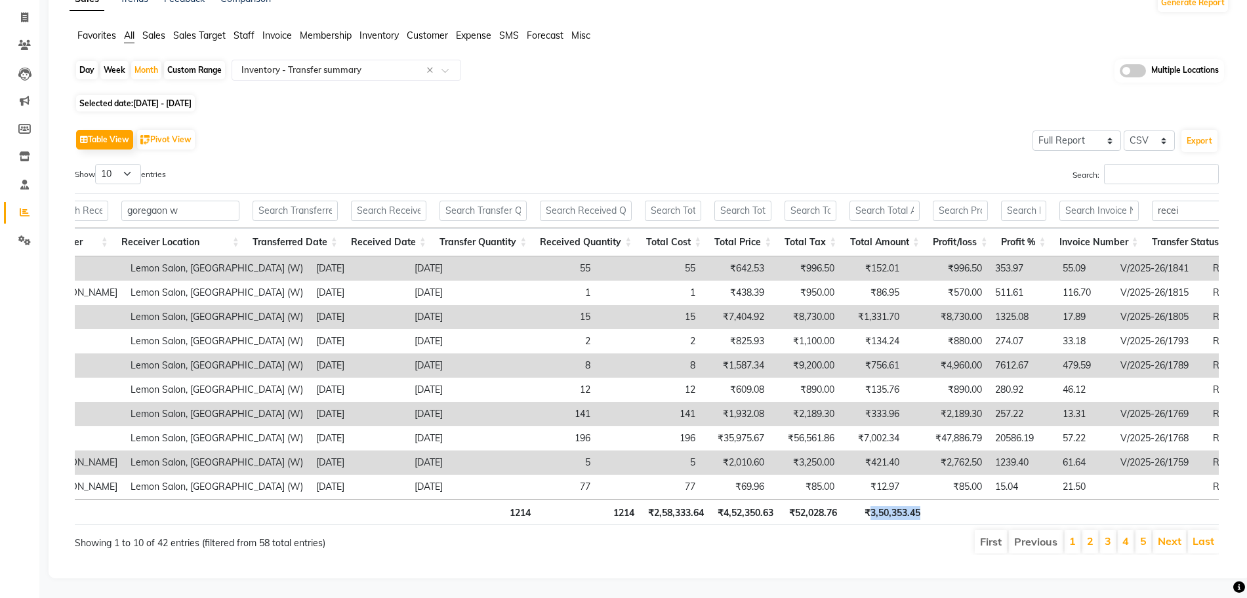
scroll to position [0, 339]
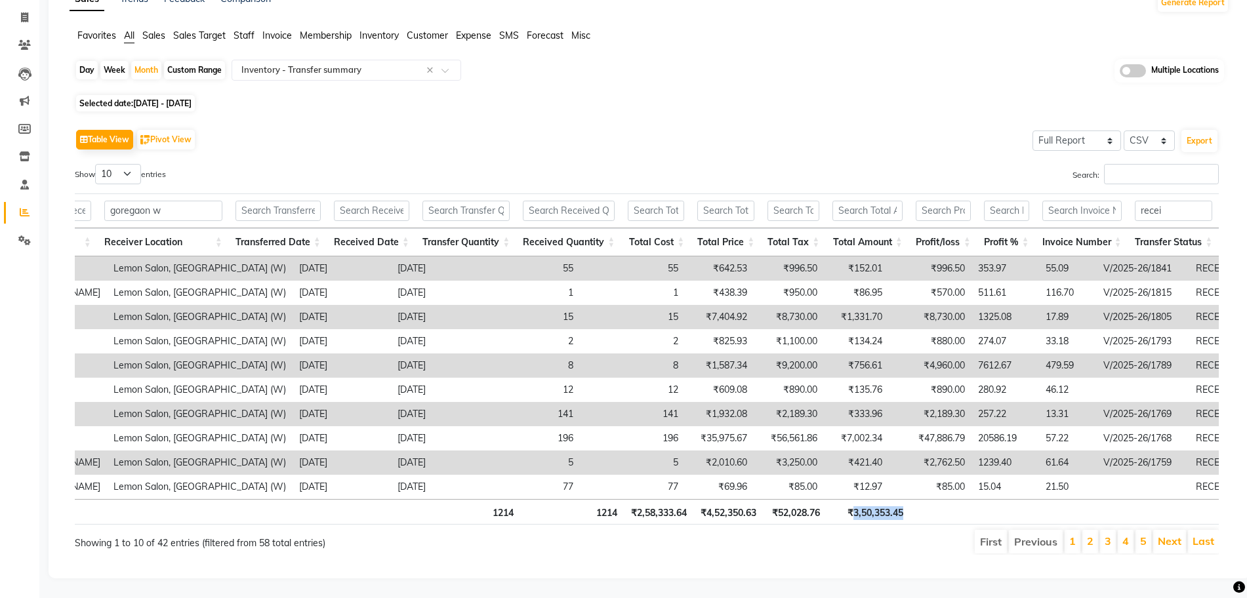
copy th "3,50,353.45"
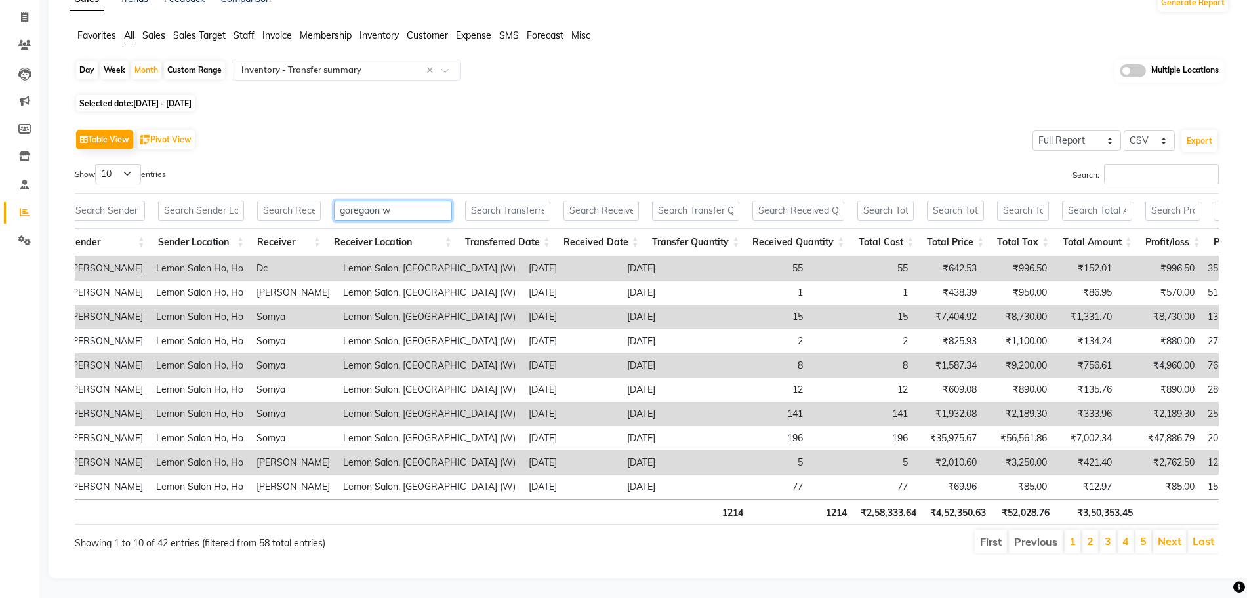
drag, startPoint x: 424, startPoint y: 201, endPoint x: 283, endPoint y: 199, distance: 140.3
click at [287, 201] on tr "goregaon w recei" at bounding box center [706, 210] width 1483 height 35
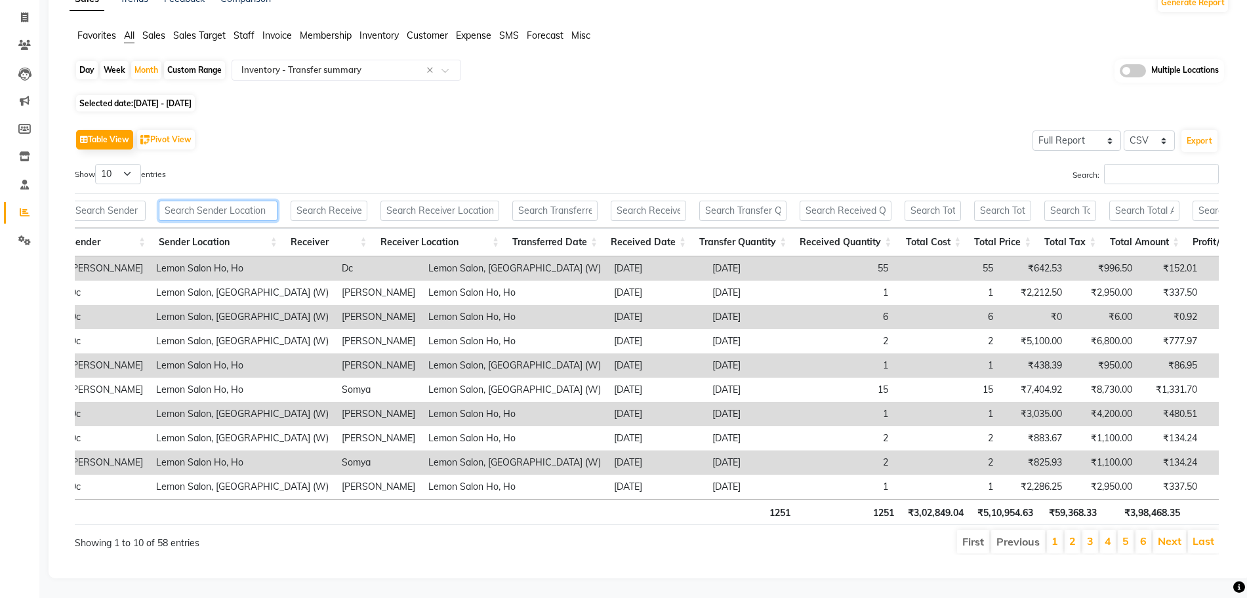
click at [224, 205] on input "text" at bounding box center [218, 211] width 119 height 20
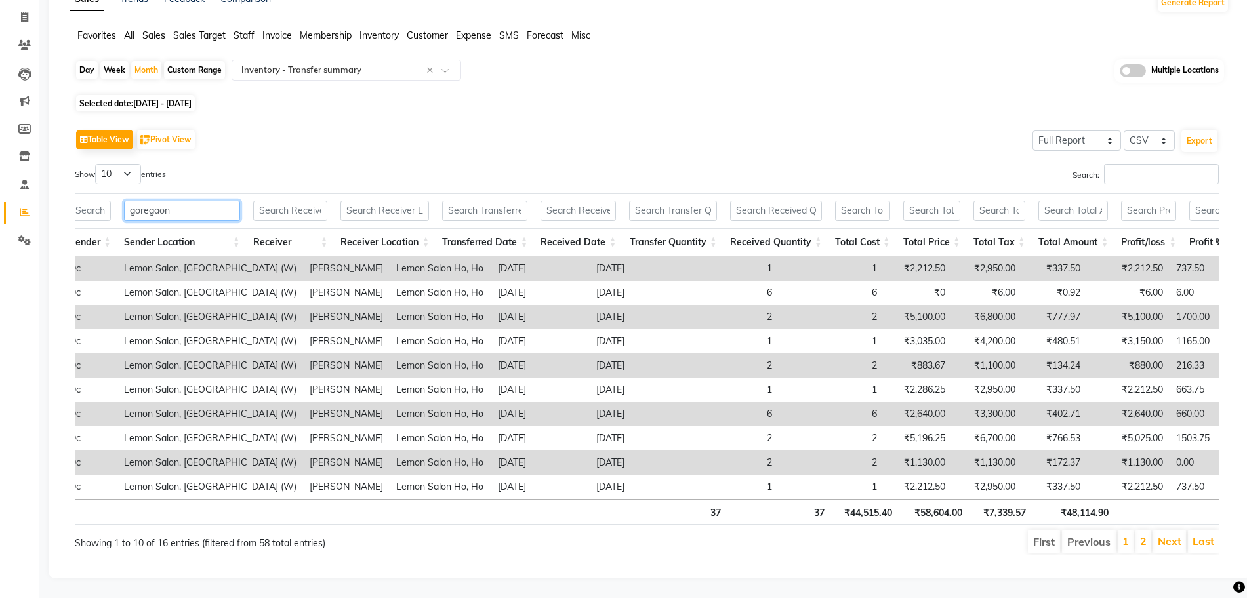
type input "goregaon"
drag, startPoint x: 1108, startPoint y: 530, endPoint x: 1066, endPoint y: 527, distance: 41.4
click at [1066, 525] on tr "Total 37 37 ₹44,515.40 ₹58,604.00 ₹7,339.57 ₹48,114.90" at bounding box center [694, 512] width 1459 height 26
copy th "48,114.90"
